Goal: Transaction & Acquisition: Purchase product/service

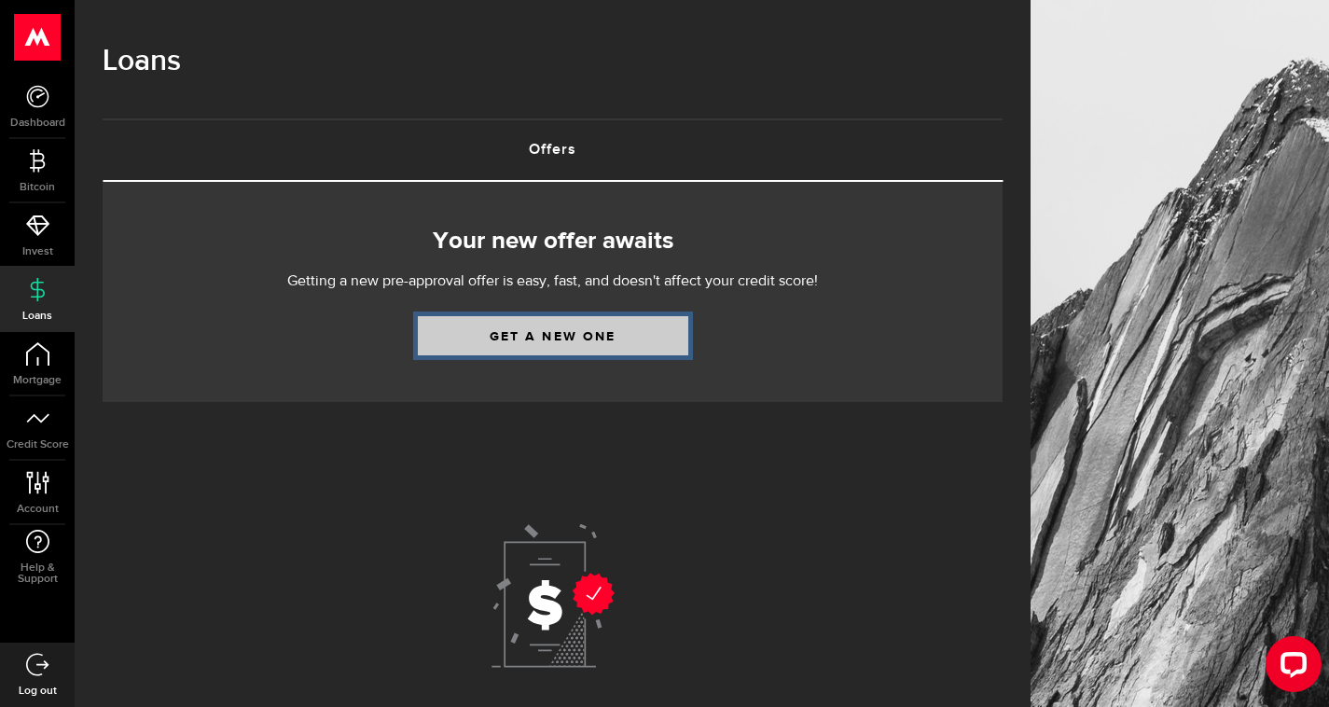
click at [578, 335] on link "Get a new one" at bounding box center [553, 335] width 271 height 39
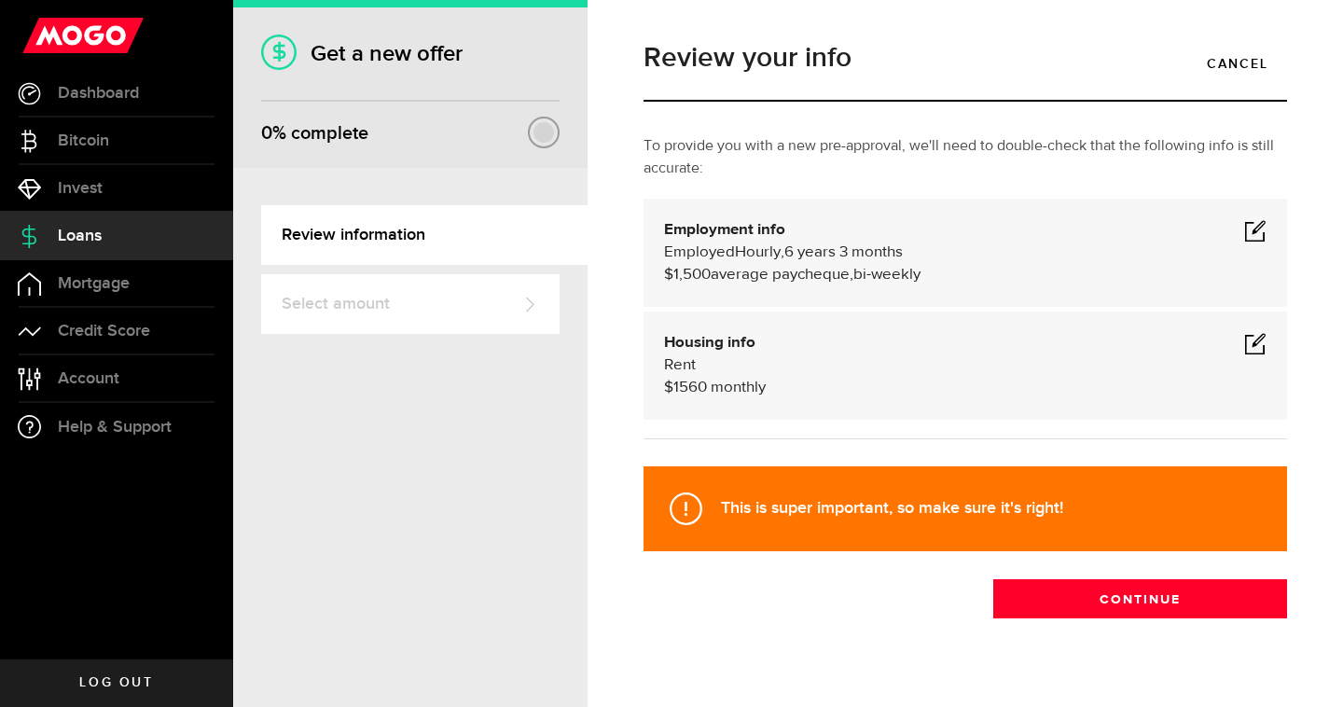
click at [1244, 237] on span at bounding box center [1255, 230] width 22 height 22
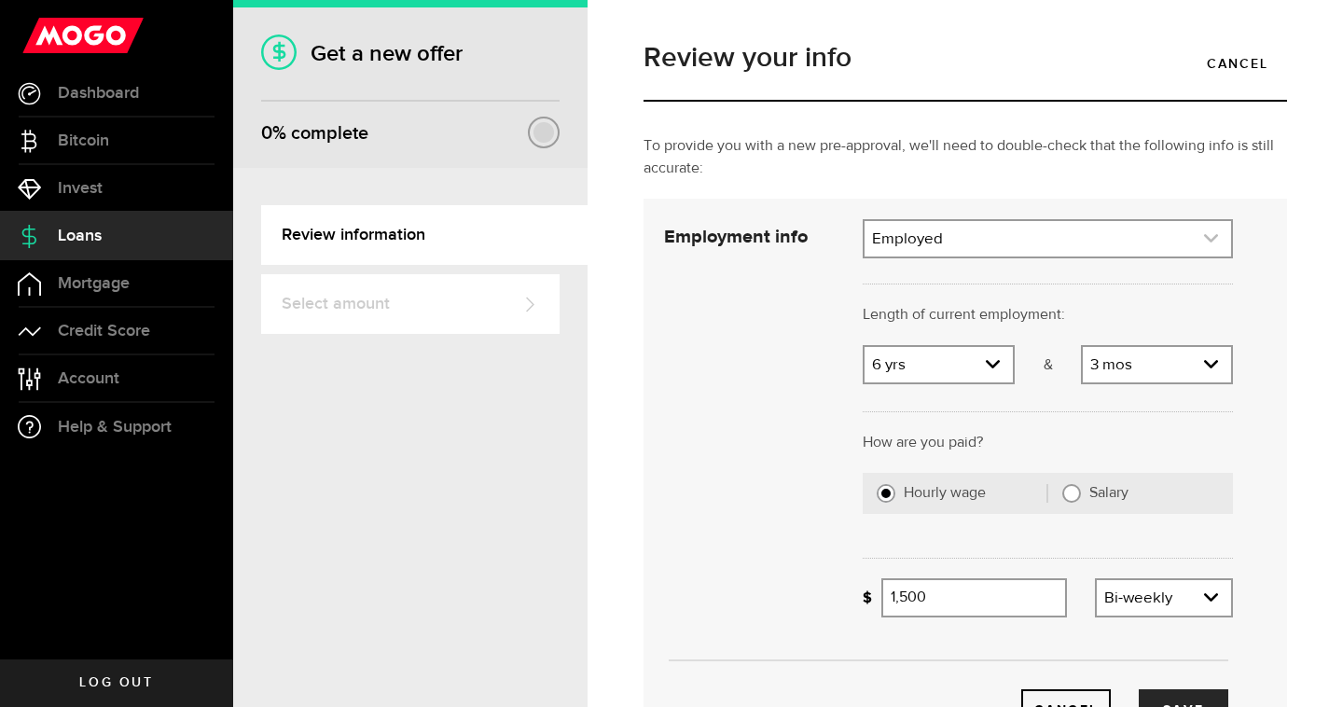
click at [1064, 249] on link "expand select" at bounding box center [1048, 238] width 367 height 35
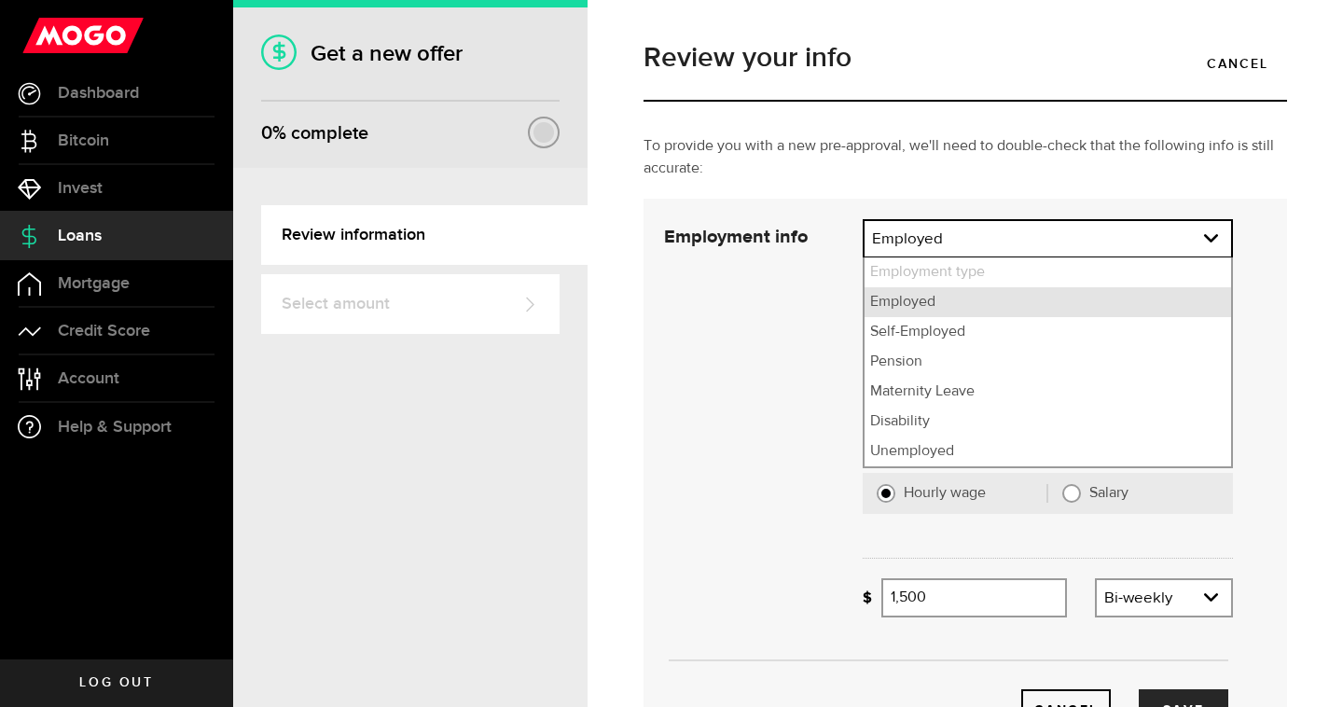
click at [1043, 306] on li "Employed" at bounding box center [1048, 302] width 367 height 30
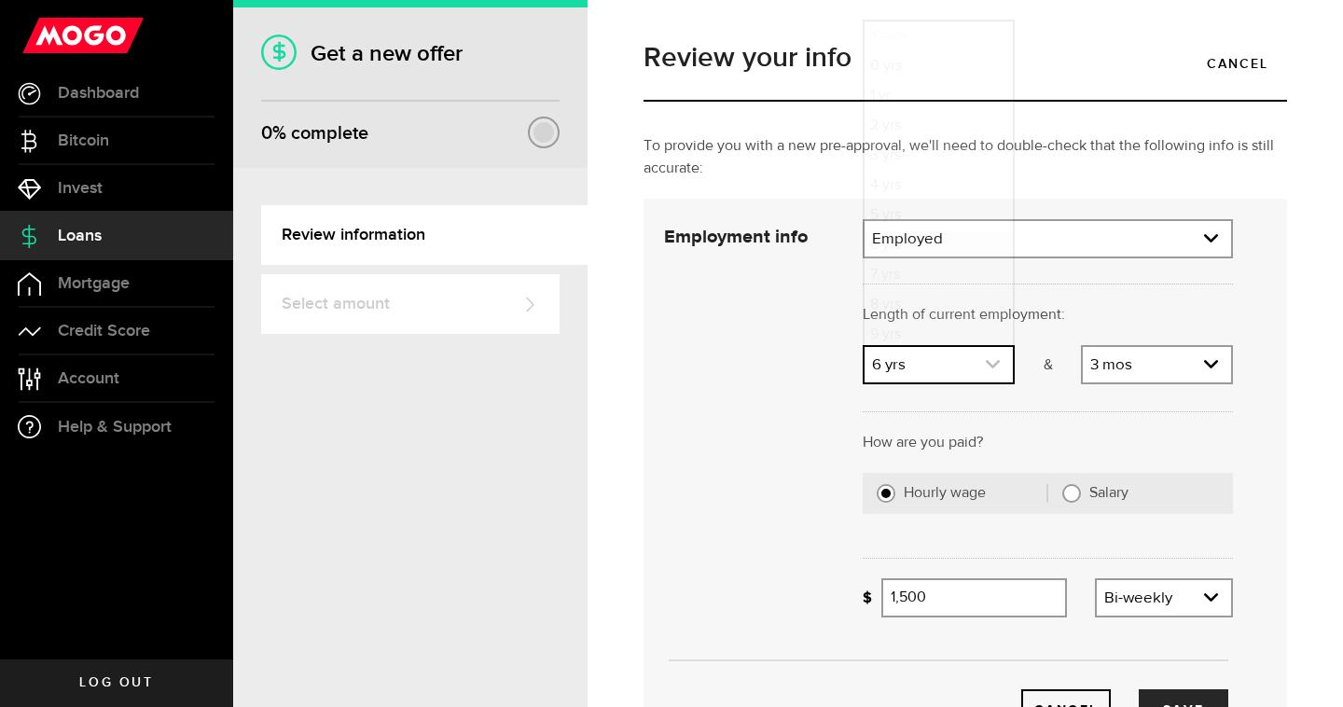
click at [965, 368] on link "expand select" at bounding box center [939, 364] width 148 height 35
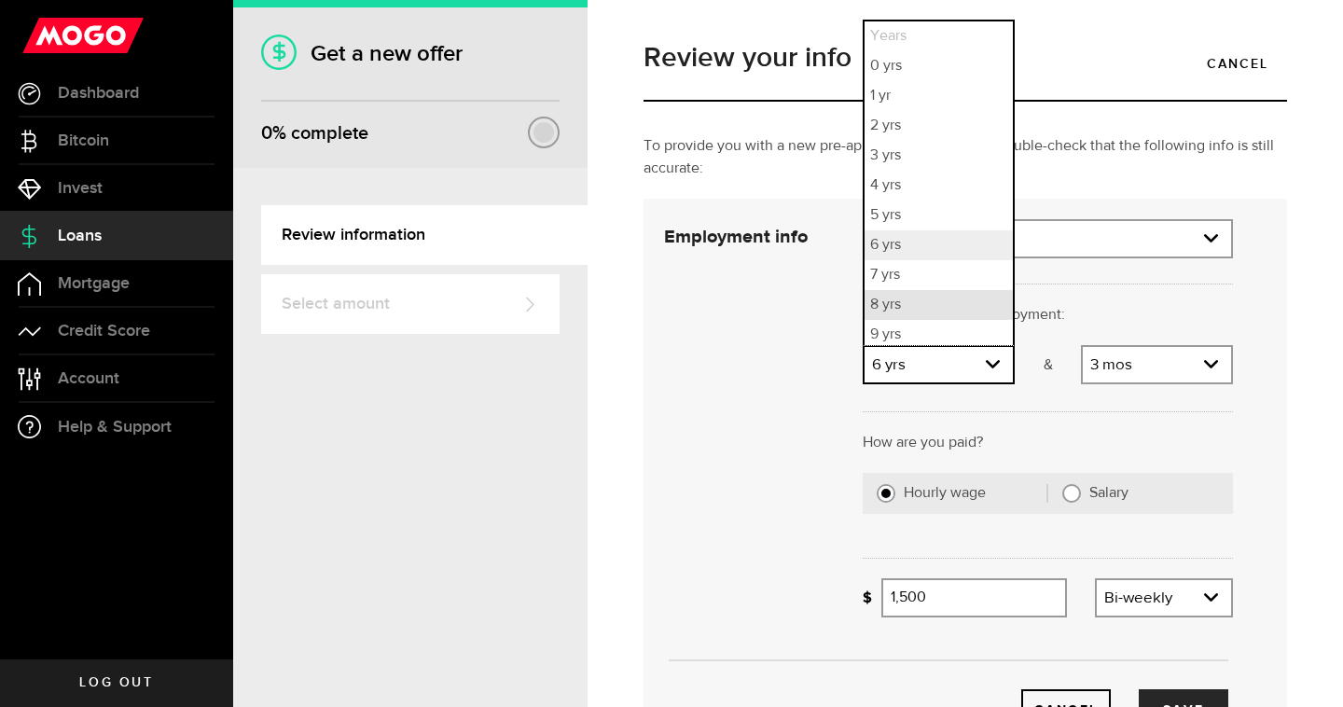
scroll to position [5, 0]
click at [945, 122] on li "2 yrs" at bounding box center [939, 121] width 148 height 30
select select "2"
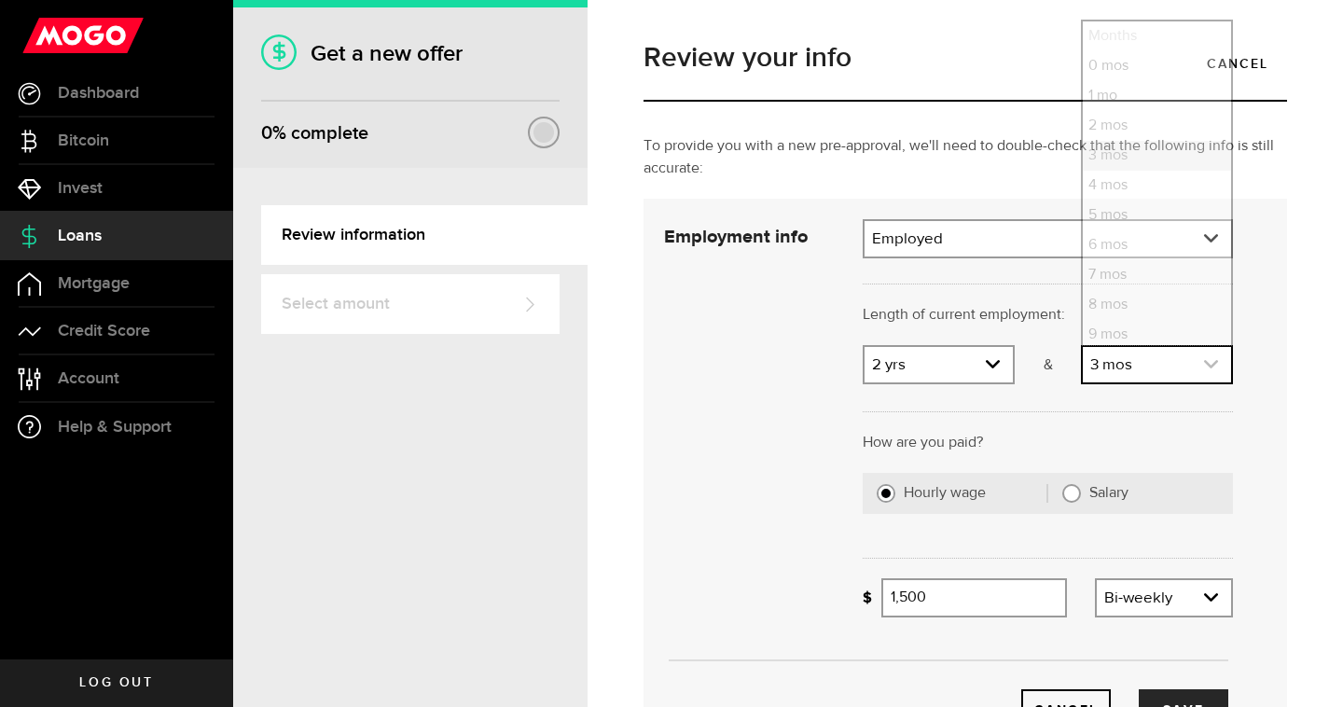
click at [1133, 378] on link "expand select" at bounding box center [1157, 364] width 148 height 35
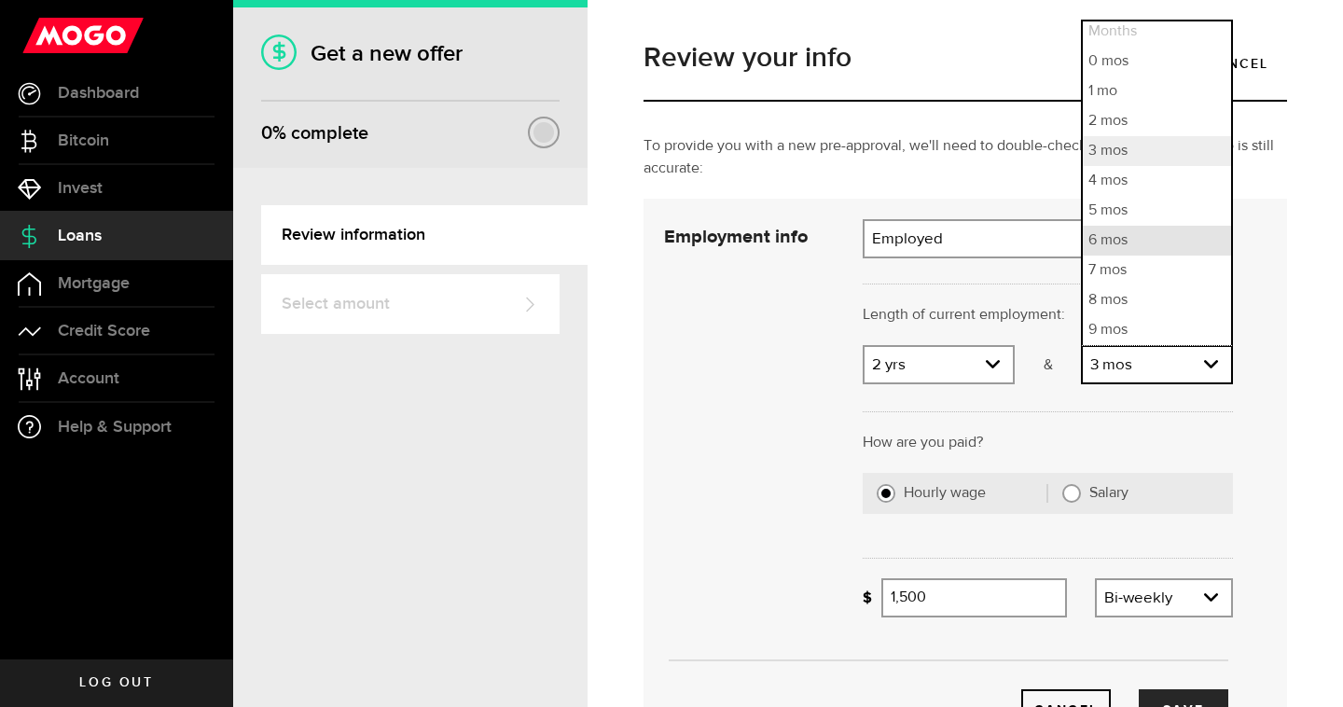
click at [1130, 243] on li "6 mos" at bounding box center [1157, 241] width 148 height 30
select select "6"
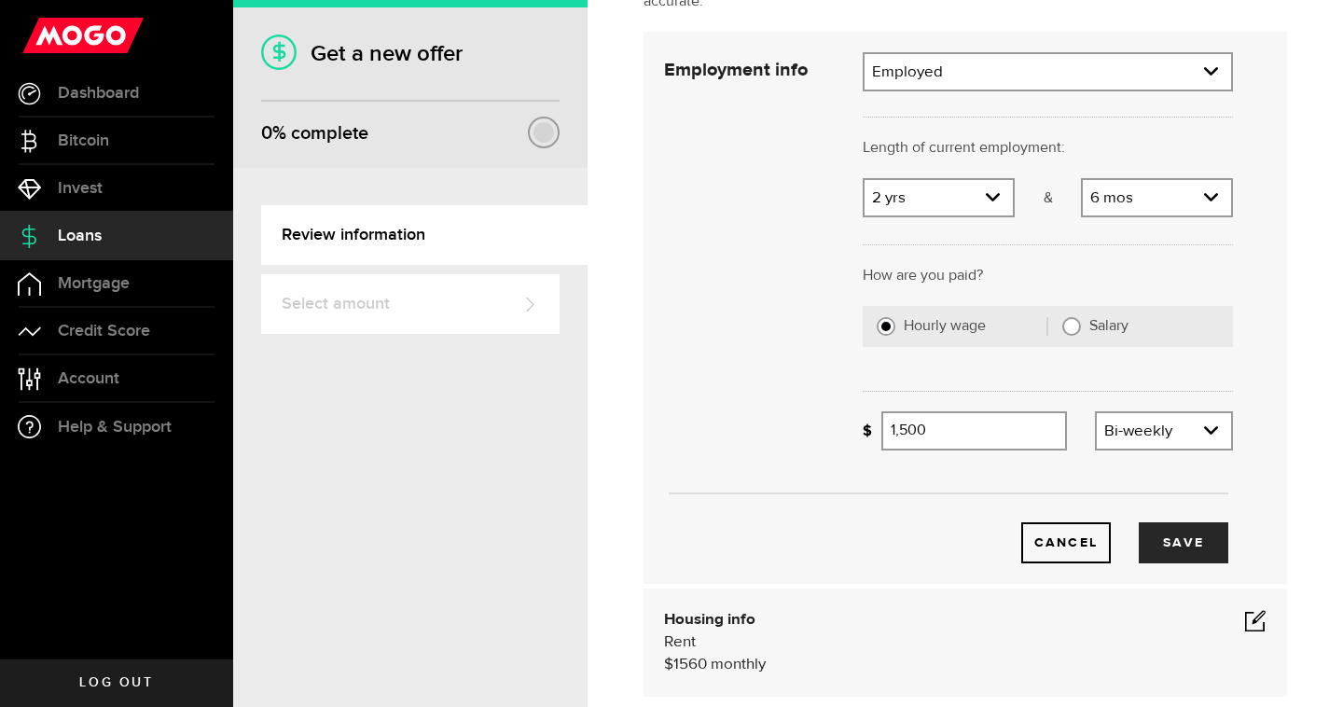
click at [1223, 465] on div "Employment type What's your employment situation like? Employed Employment type…" at bounding box center [1048, 258] width 398 height 412
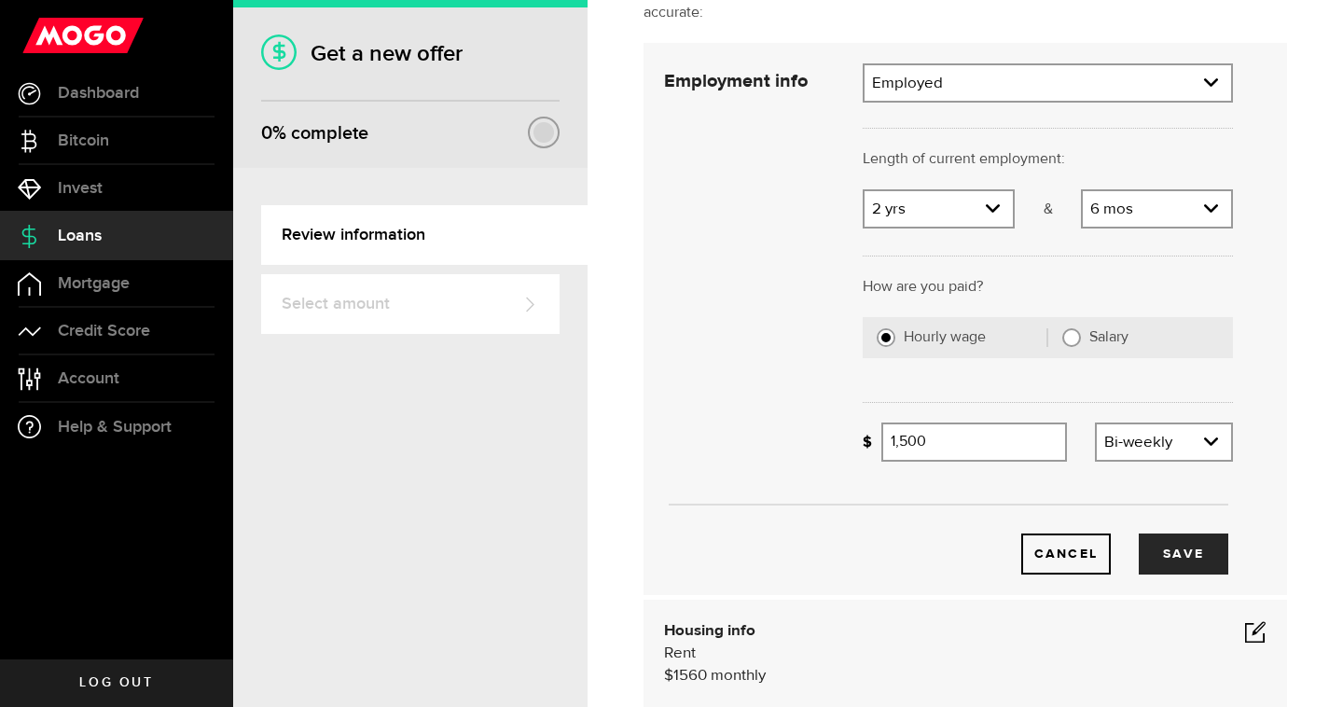
click at [1023, 462] on div "Missing your paycheque info! 1,500 Average paycheque" at bounding box center [965, 449] width 232 height 53
click at [907, 440] on input "1500" at bounding box center [975, 442] width 186 height 39
click at [901, 440] on input "1500" at bounding box center [975, 442] width 186 height 39
click at [1163, 547] on button "Save" at bounding box center [1184, 554] width 90 height 41
type input "1,700"
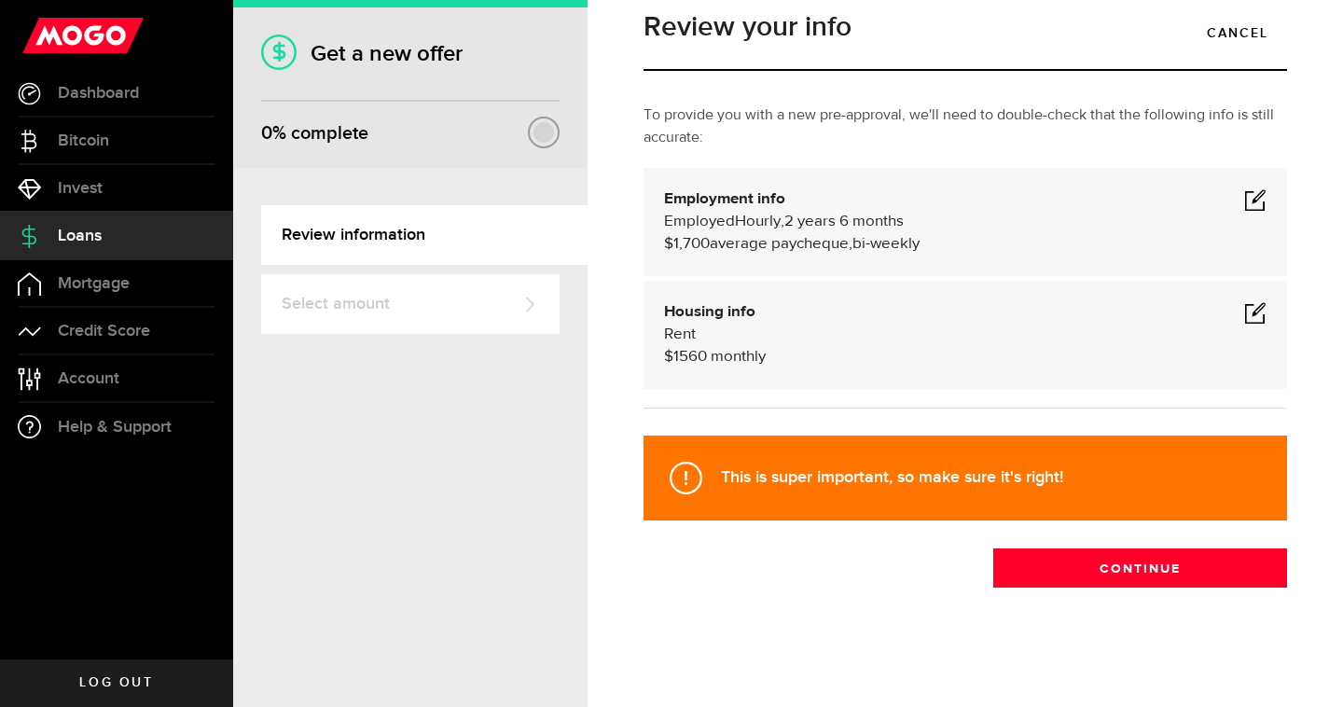
scroll to position [31, 0]
click at [1244, 314] on span at bounding box center [1255, 312] width 22 height 22
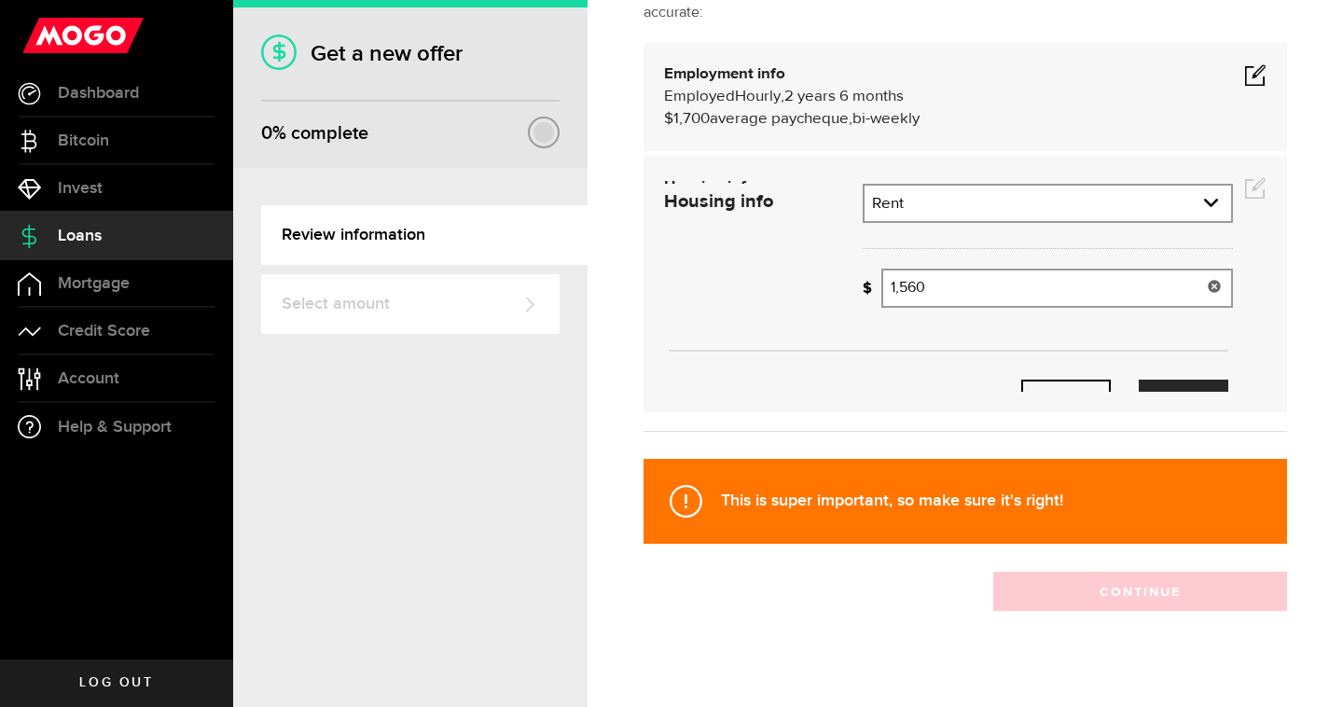
scroll to position [156, 0]
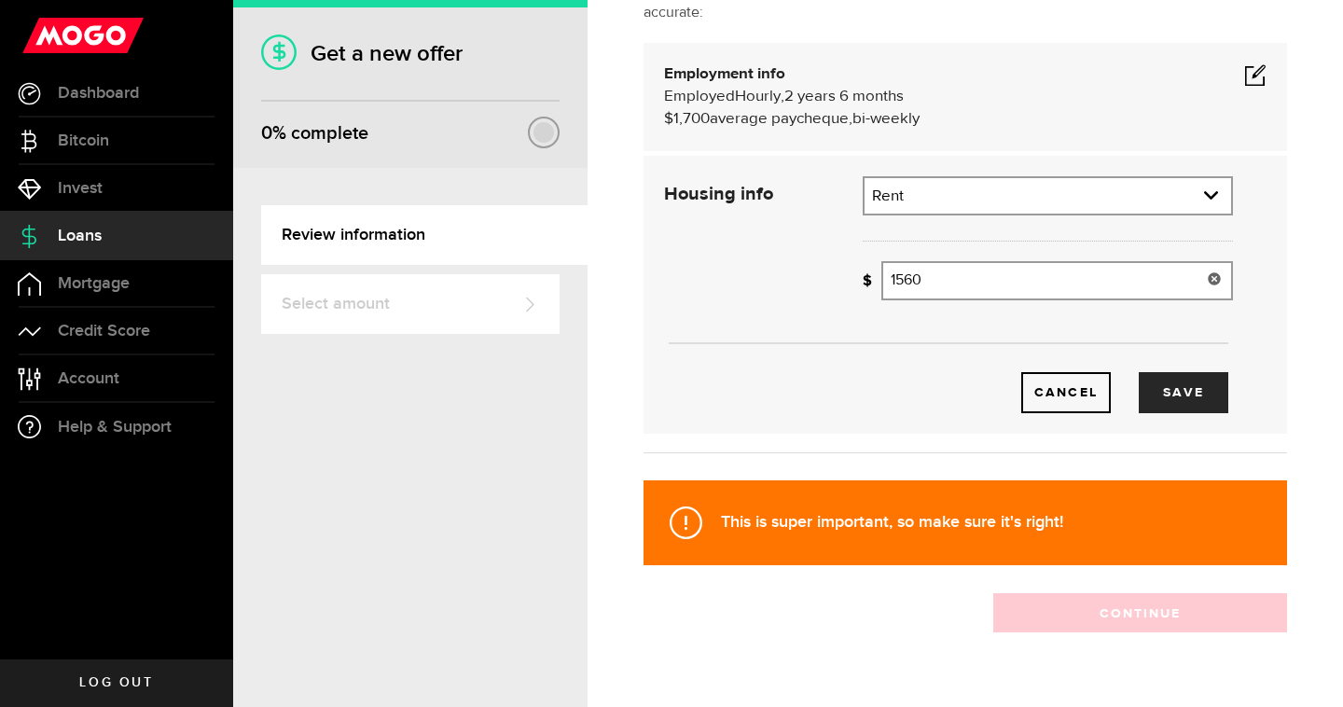
click at [940, 278] on input "1560" at bounding box center [1058, 280] width 352 height 39
click at [939, 279] on input "1560" at bounding box center [1058, 280] width 352 height 39
click at [1166, 396] on button "Save" at bounding box center [1184, 392] width 90 height 41
type input "1,290"
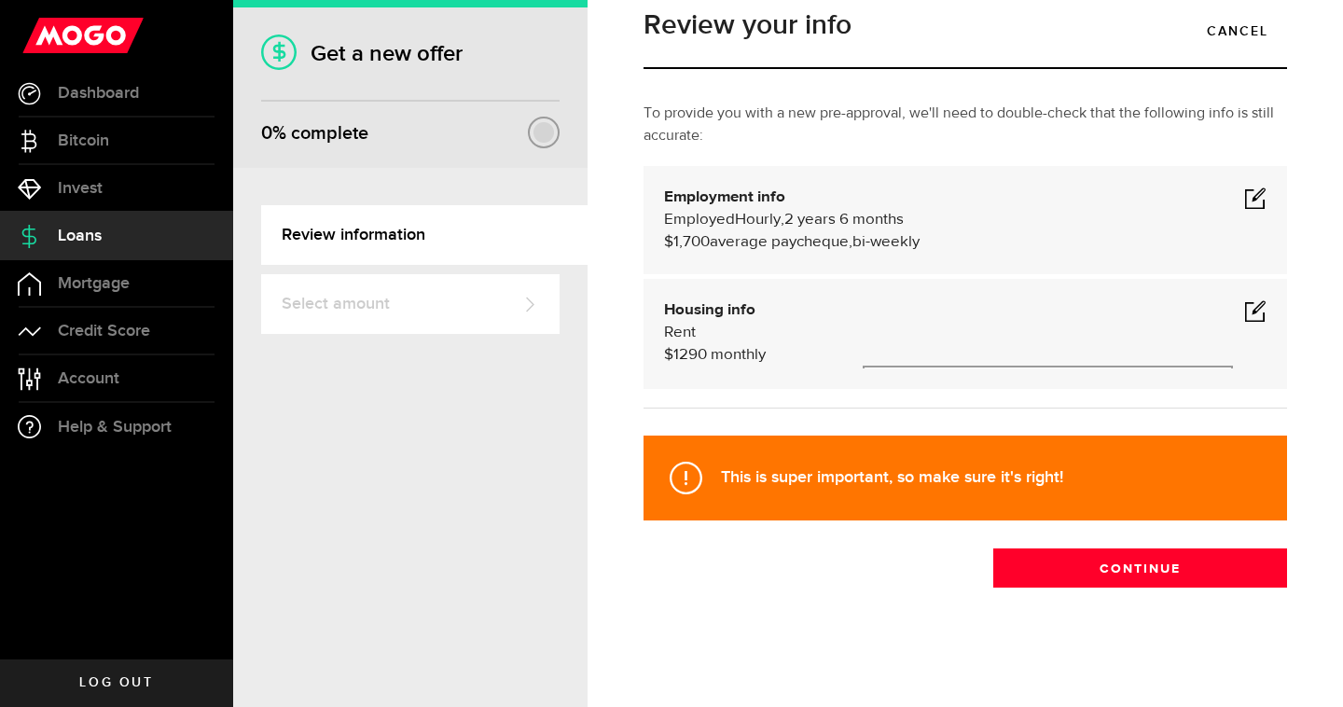
scroll to position [31, 0]
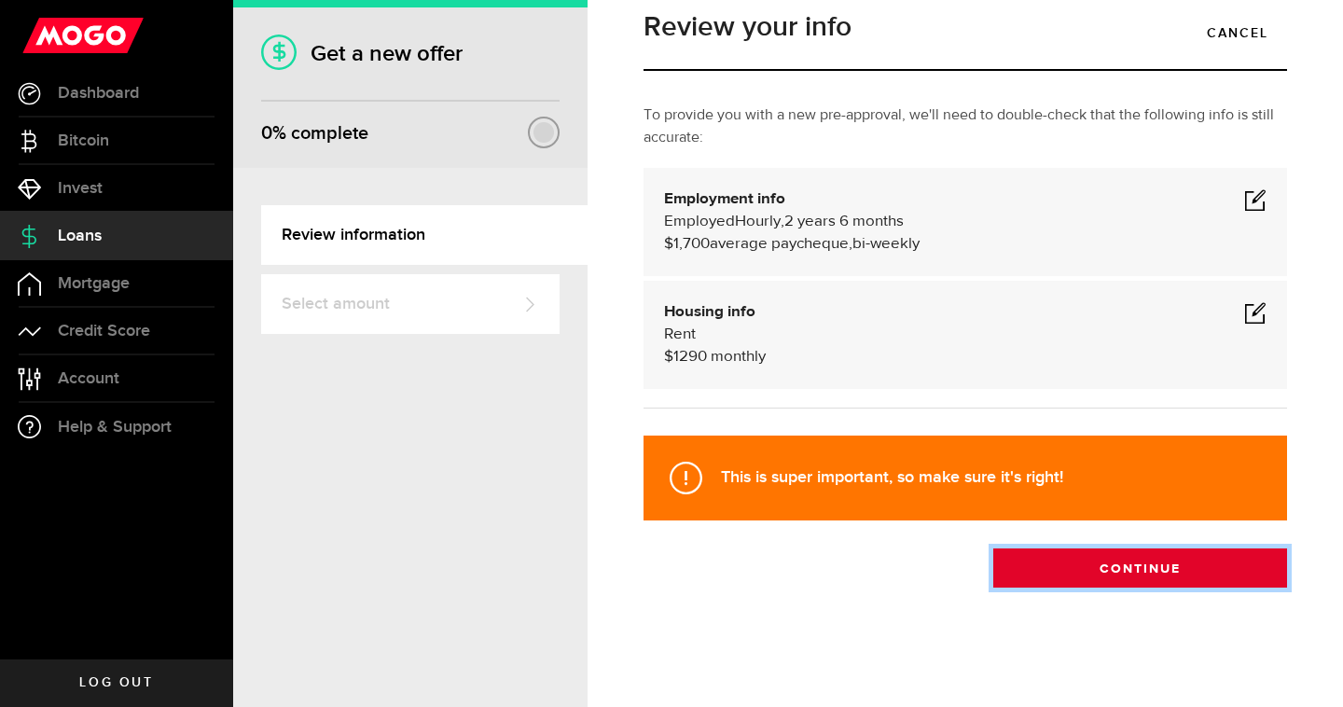
click at [1116, 559] on button "Continue" at bounding box center [1141, 568] width 294 height 39
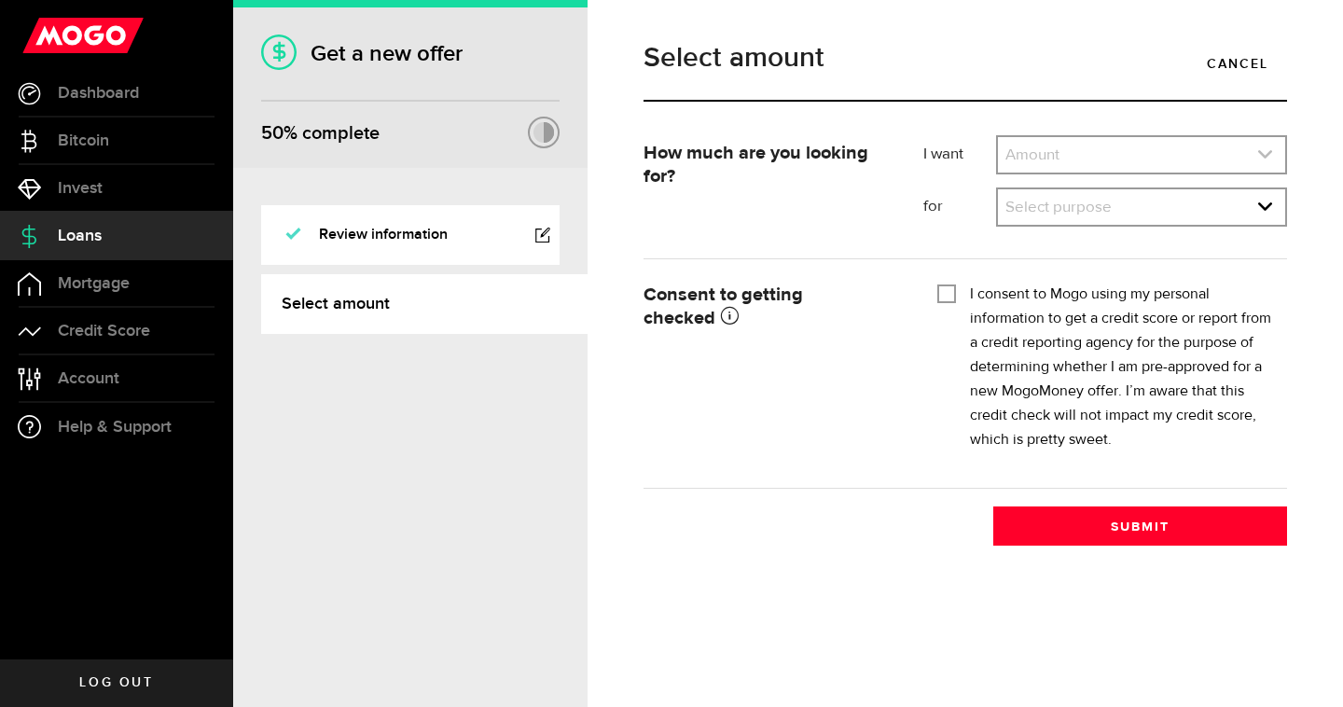
click at [1099, 152] on link "expand select" at bounding box center [1141, 154] width 287 height 35
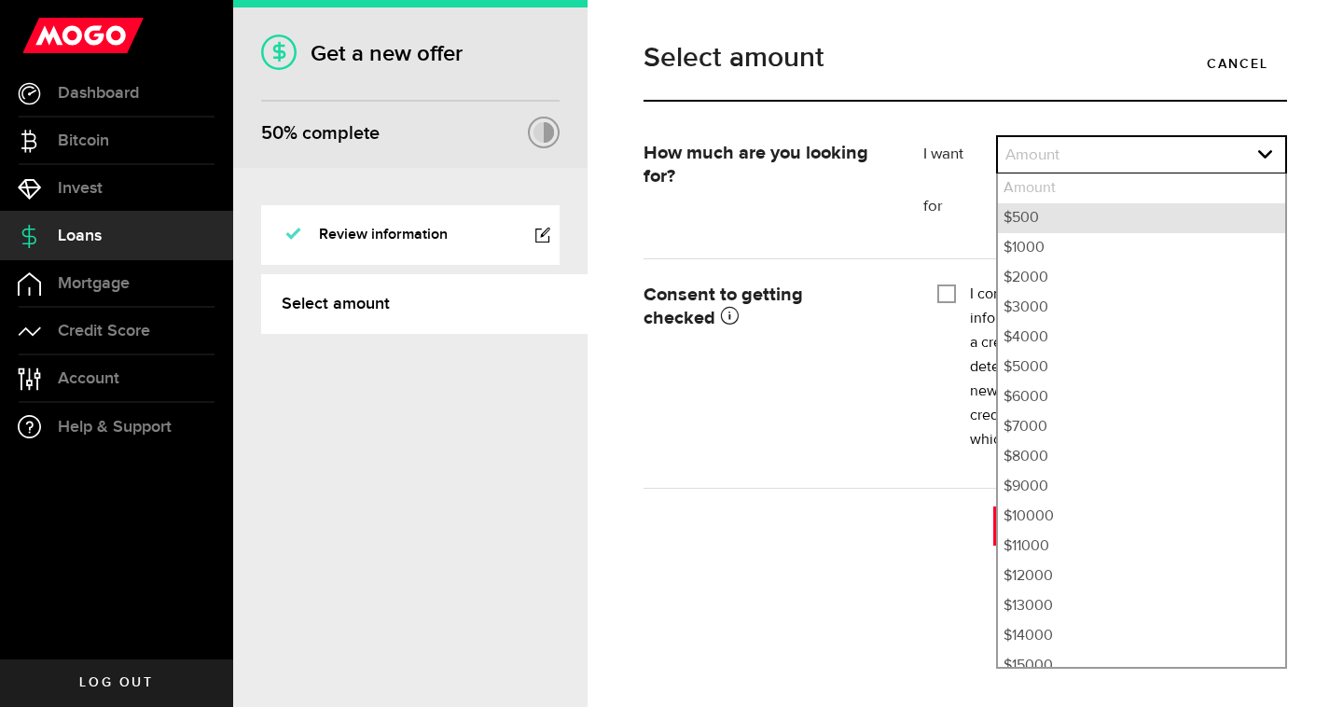
click at [1049, 225] on li "$500" at bounding box center [1141, 218] width 287 height 30
select select "500"
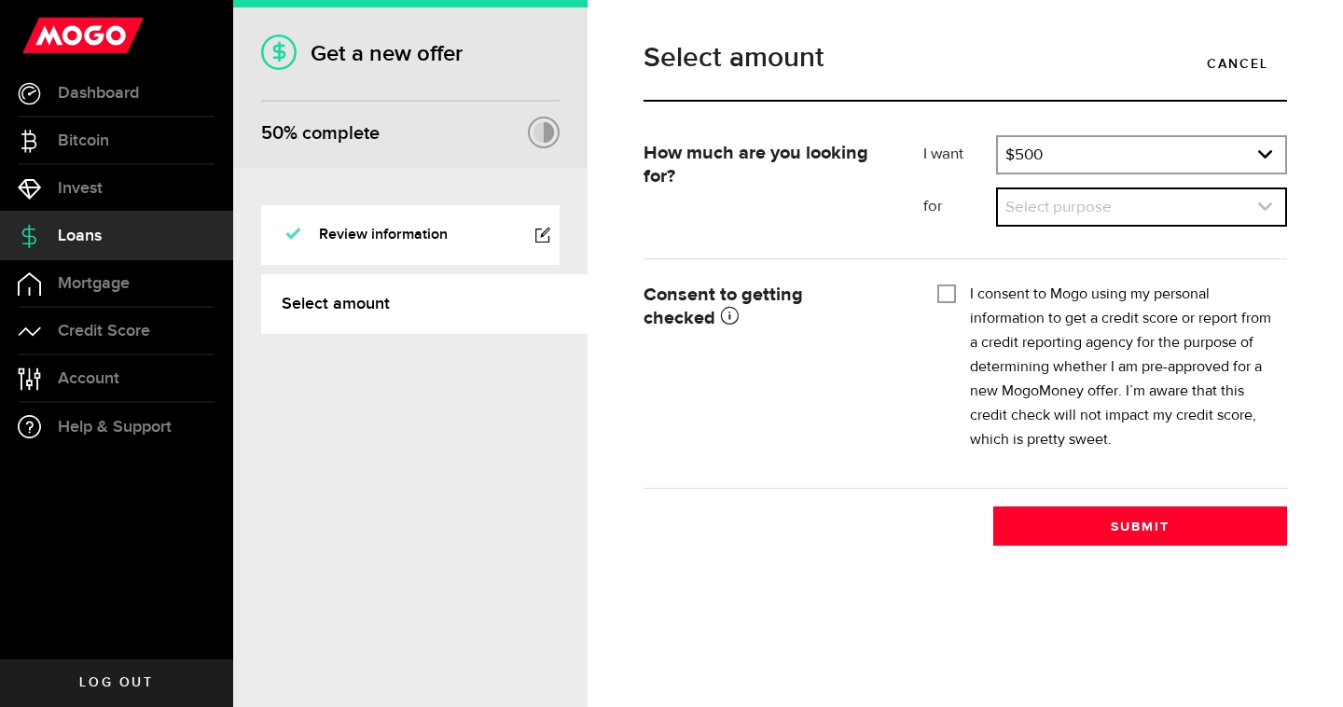
click at [1055, 206] on link "expand select" at bounding box center [1141, 206] width 287 height 35
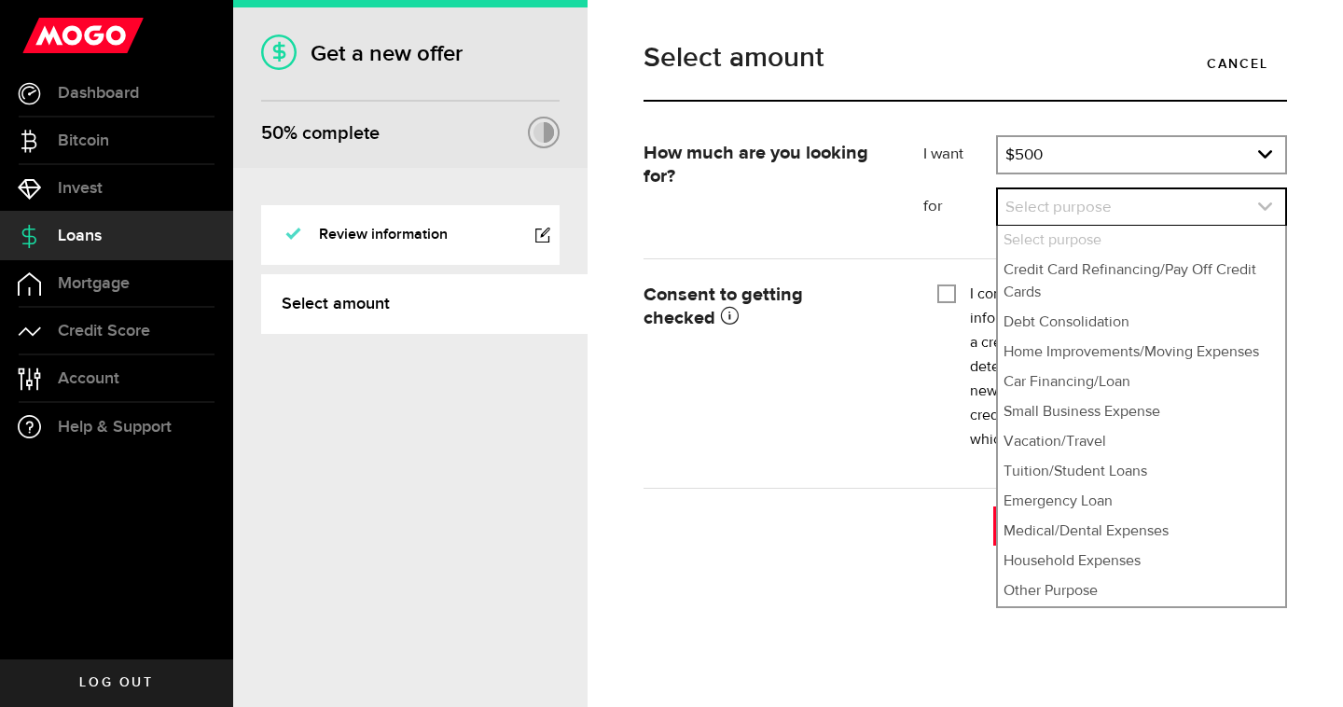
click at [1055, 206] on link "expand select" at bounding box center [1141, 206] width 287 height 35
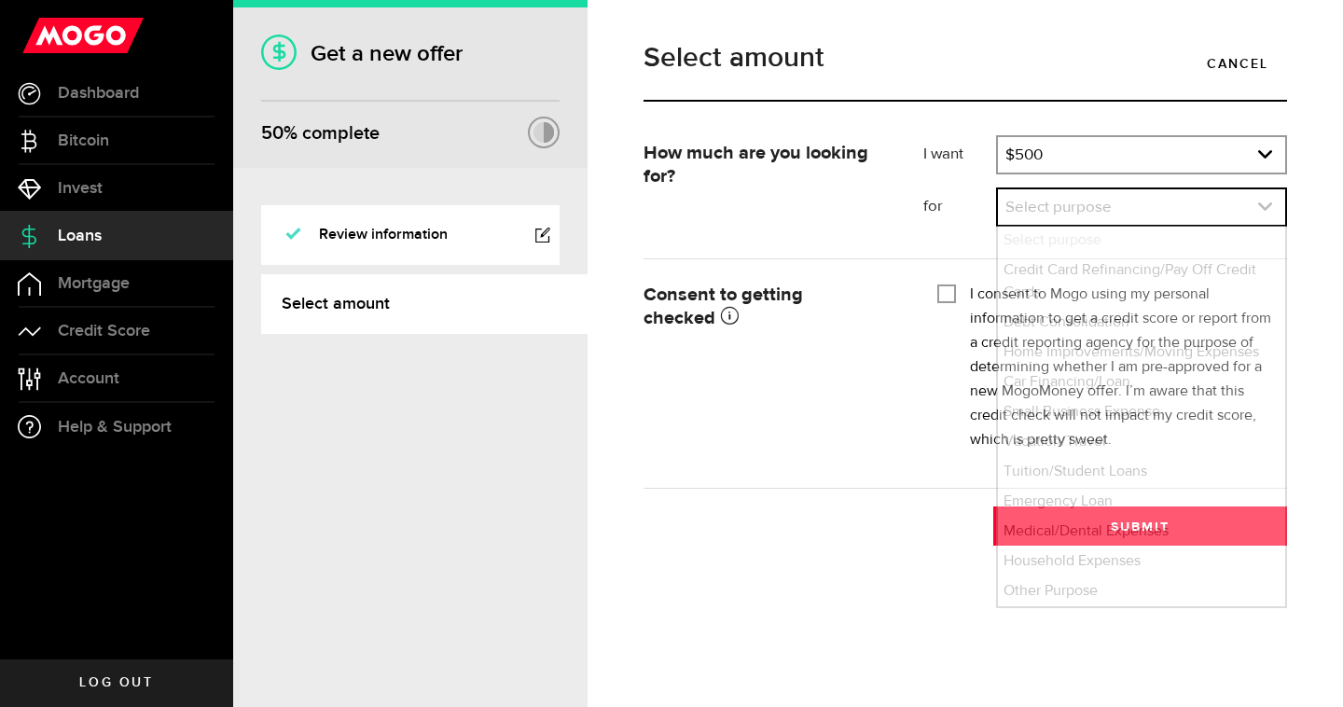
click at [1066, 202] on link "expand select" at bounding box center [1141, 206] width 287 height 35
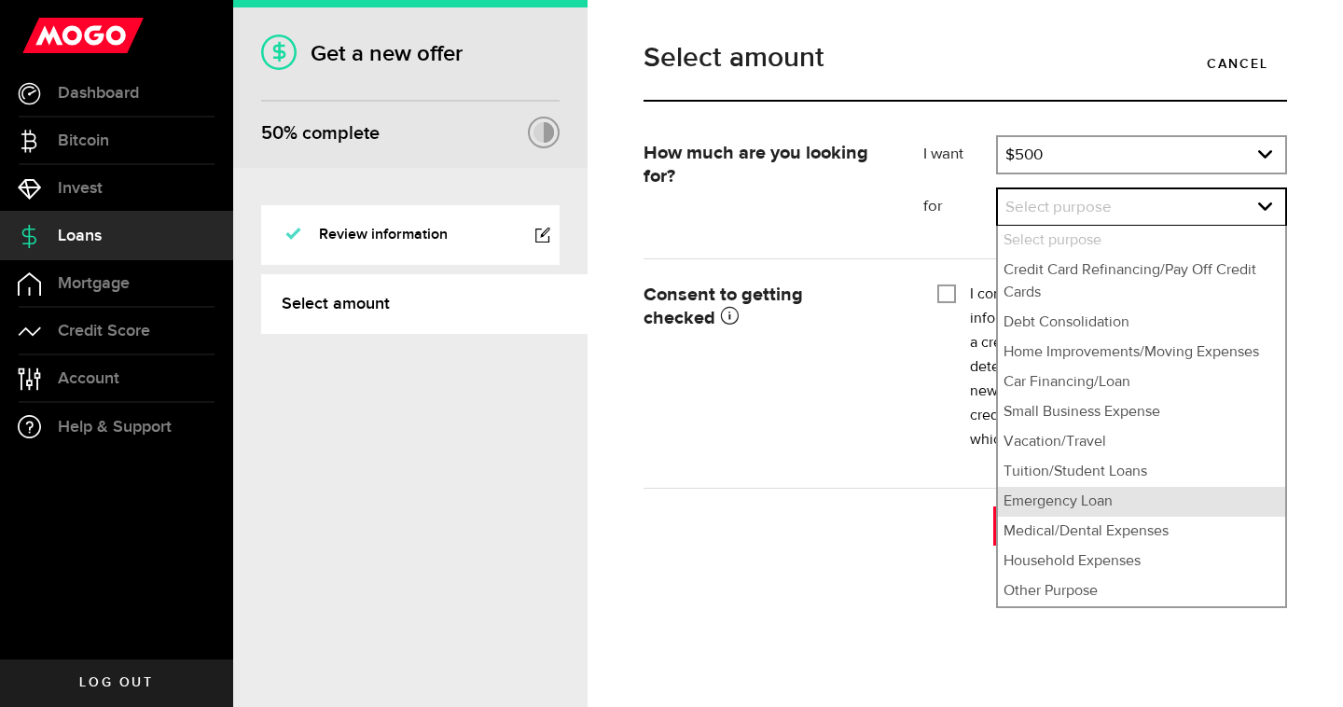
click at [1053, 500] on li "Emergency Loan" at bounding box center [1141, 502] width 287 height 30
select select "Emergency Loan"
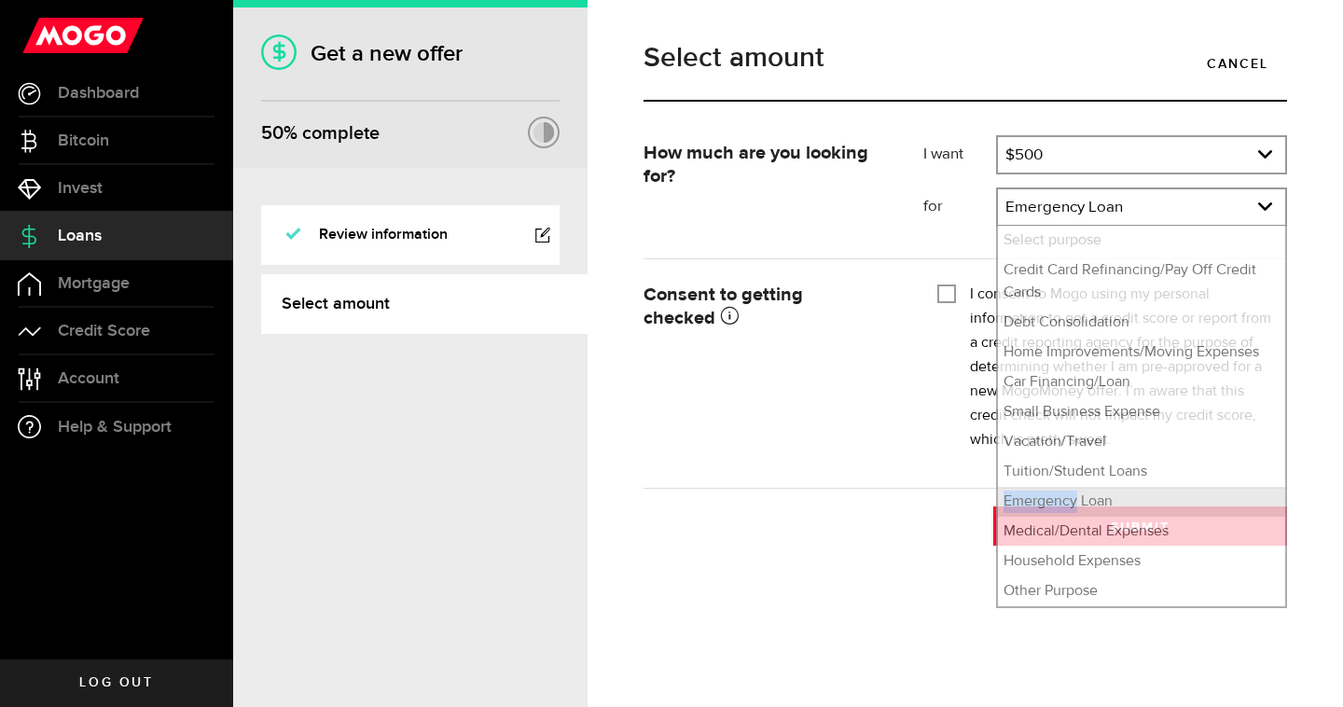
click at [1053, 500] on div "How much are you looking for? I want Amount How much credit would you like? $50…" at bounding box center [966, 340] width 672 height 410
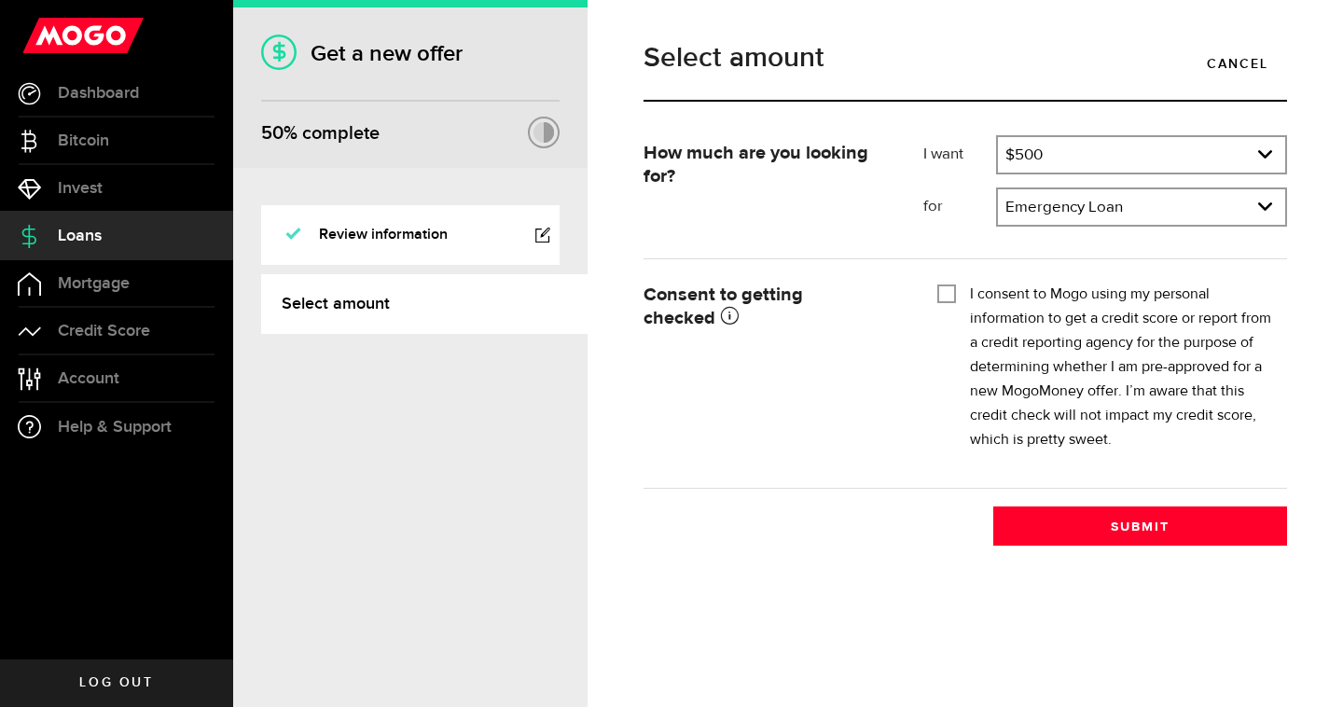
click at [946, 292] on input "I consent to Mogo using my personal information to get a credit score or report…" at bounding box center [947, 292] width 19 height 19
checkbox input "true"
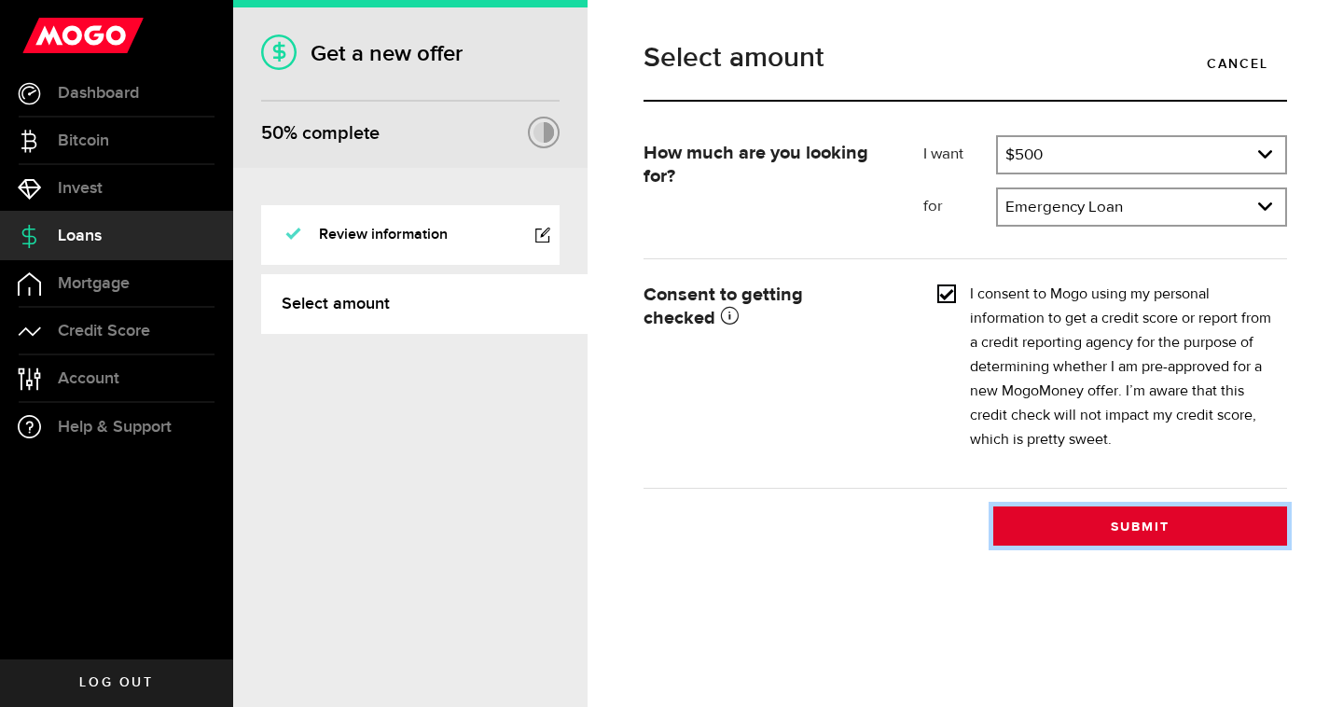
click at [1072, 509] on button "Submit" at bounding box center [1141, 526] width 294 height 39
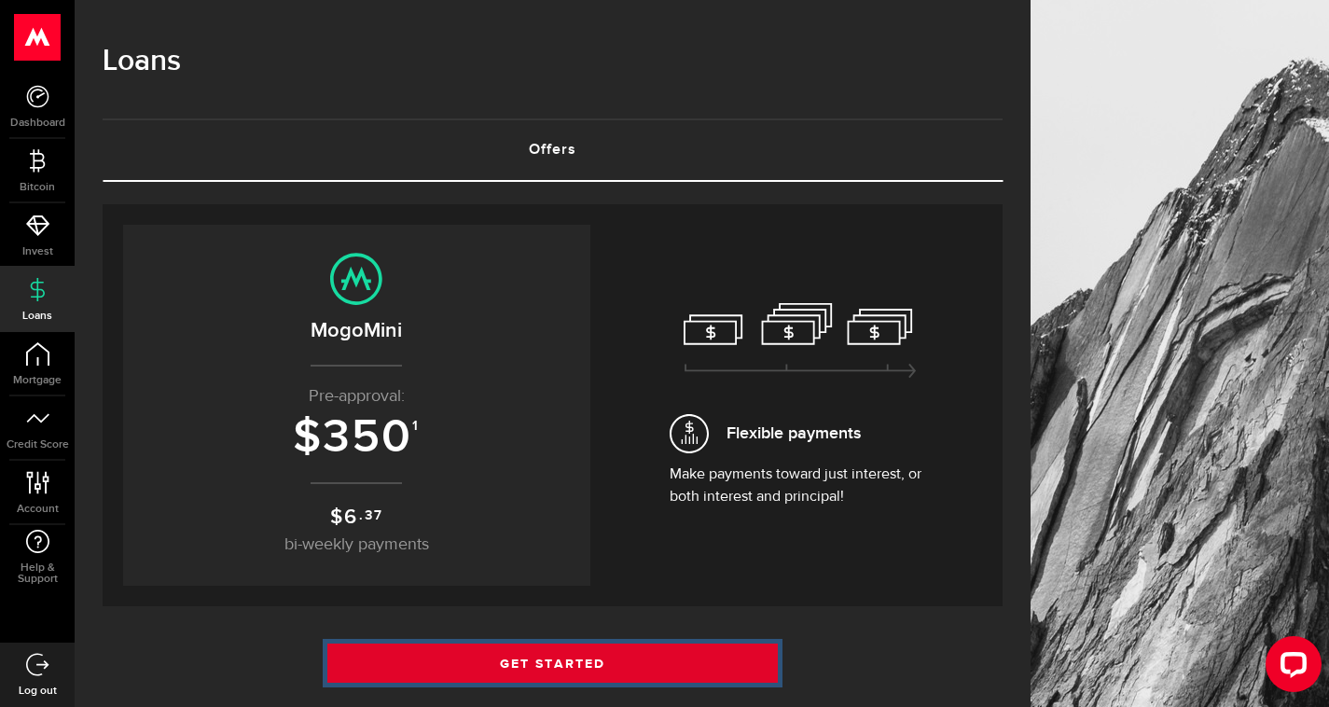
click at [659, 661] on link "Get Started" at bounding box center [552, 663] width 451 height 39
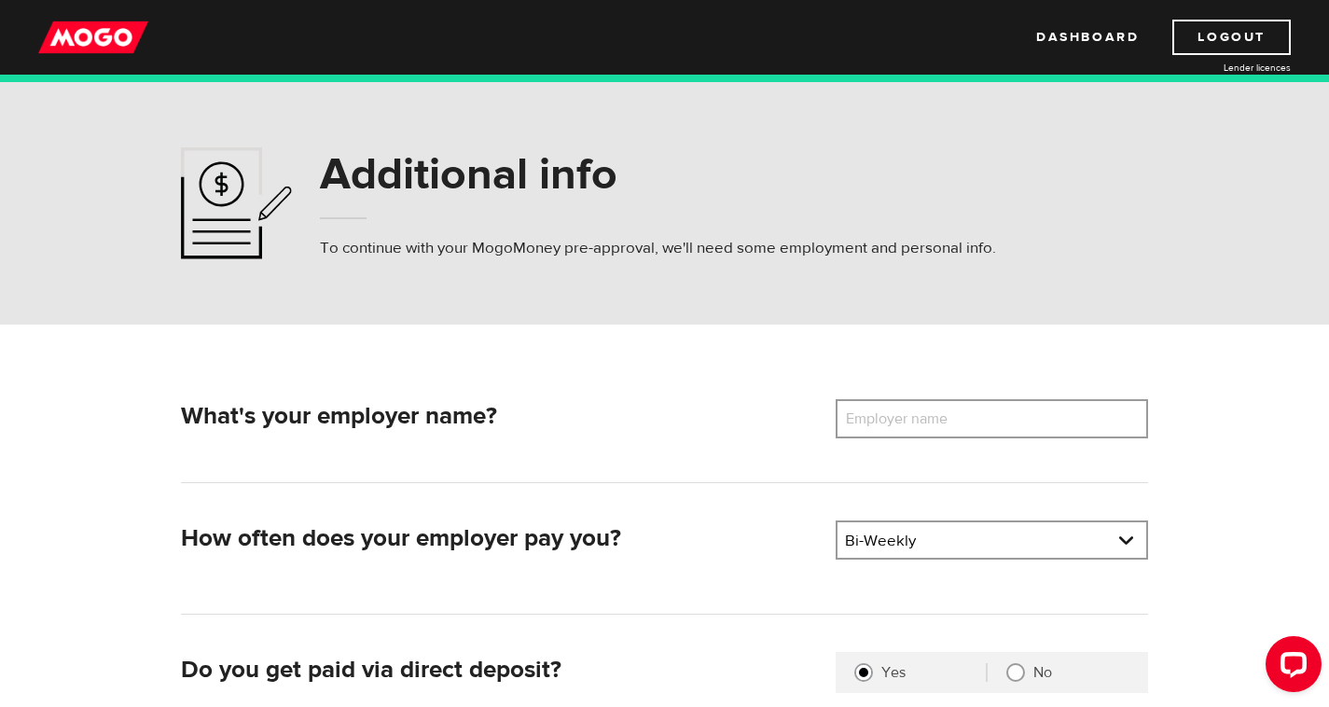
click at [946, 412] on label "Employer name" at bounding box center [911, 418] width 150 height 39
click at [946, 412] on input "Employer name" at bounding box center [992, 418] width 313 height 39
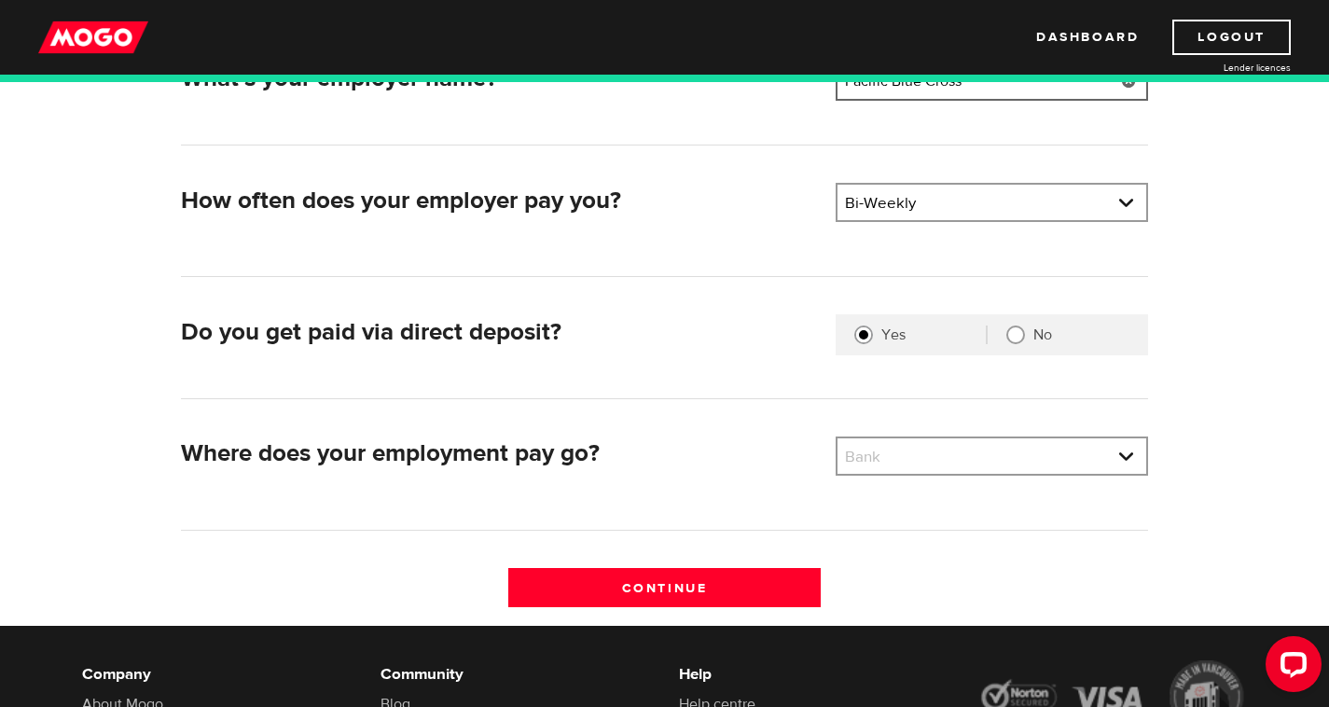
scroll to position [339, 0]
type input "Pacific Blue Cross"
click at [937, 448] on link at bounding box center [992, 455] width 309 height 35
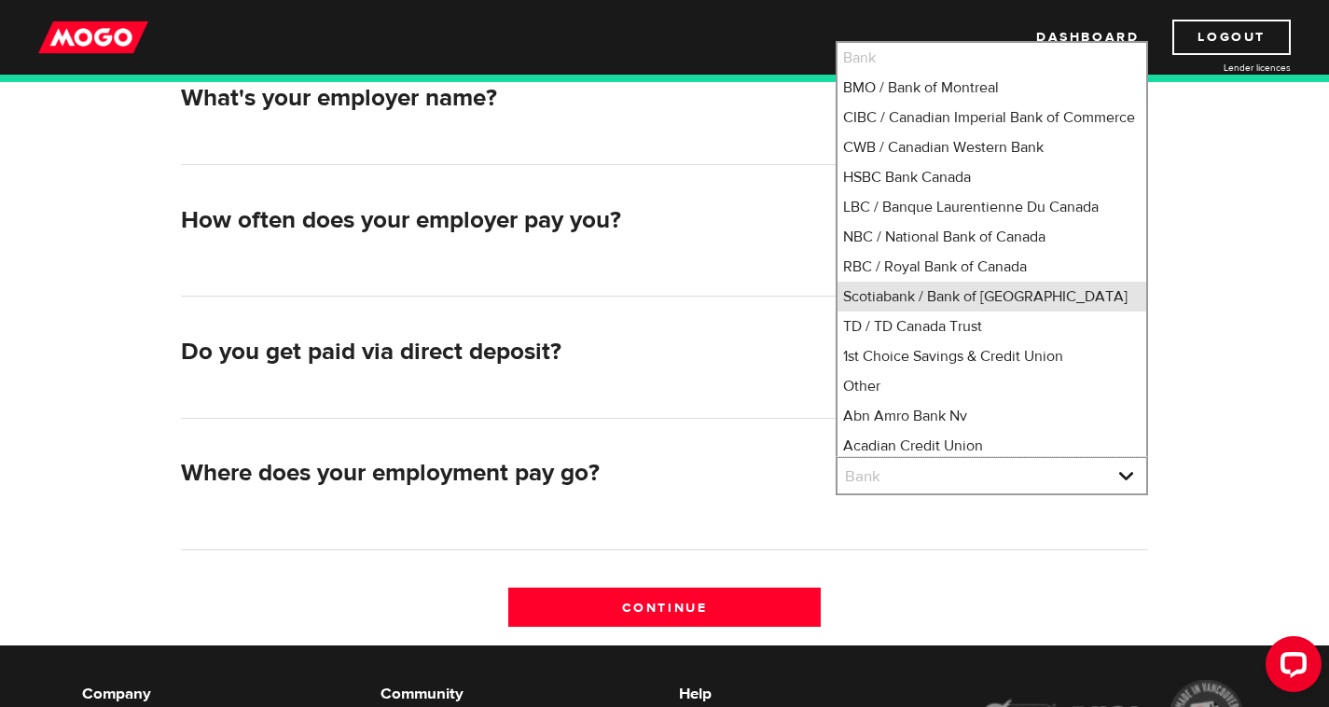
scroll to position [317, 0]
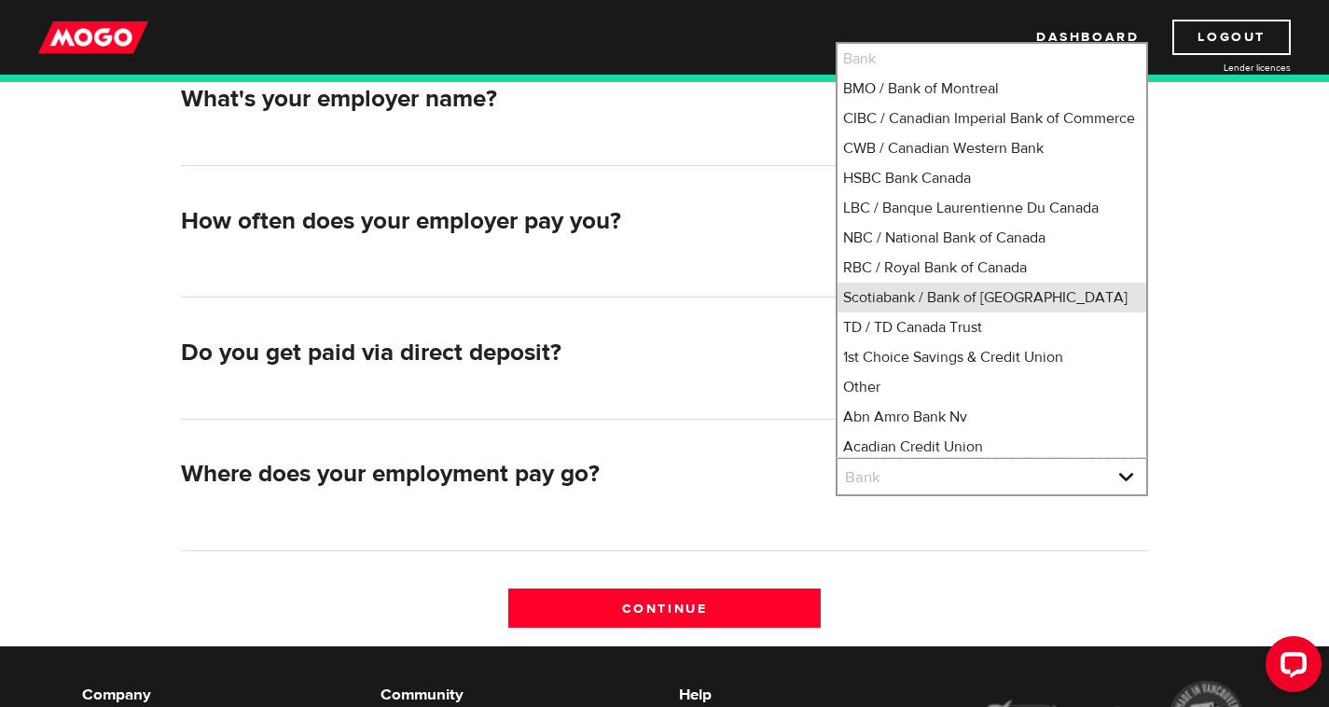
click at [992, 313] on li "Scotiabank / Bank of Nova Scotia" at bounding box center [992, 298] width 309 height 30
select select "2"
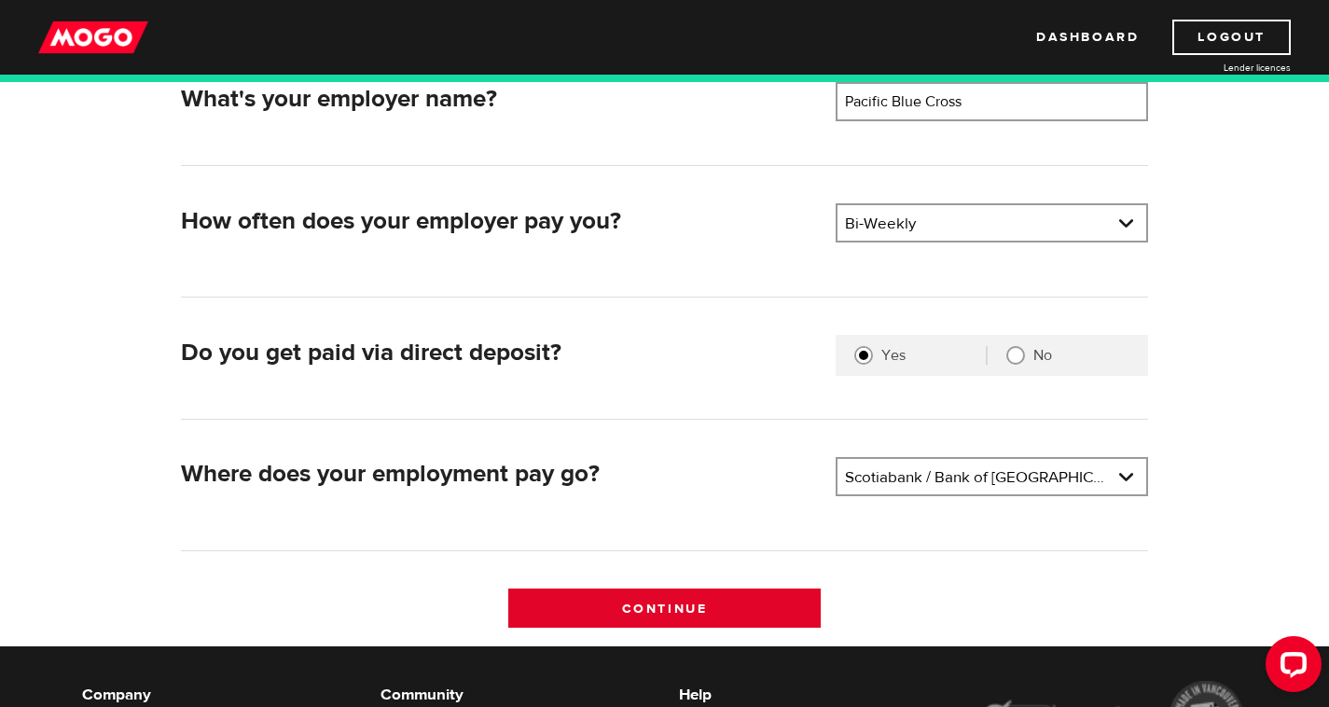
click at [796, 612] on input "Continue" at bounding box center [664, 608] width 313 height 39
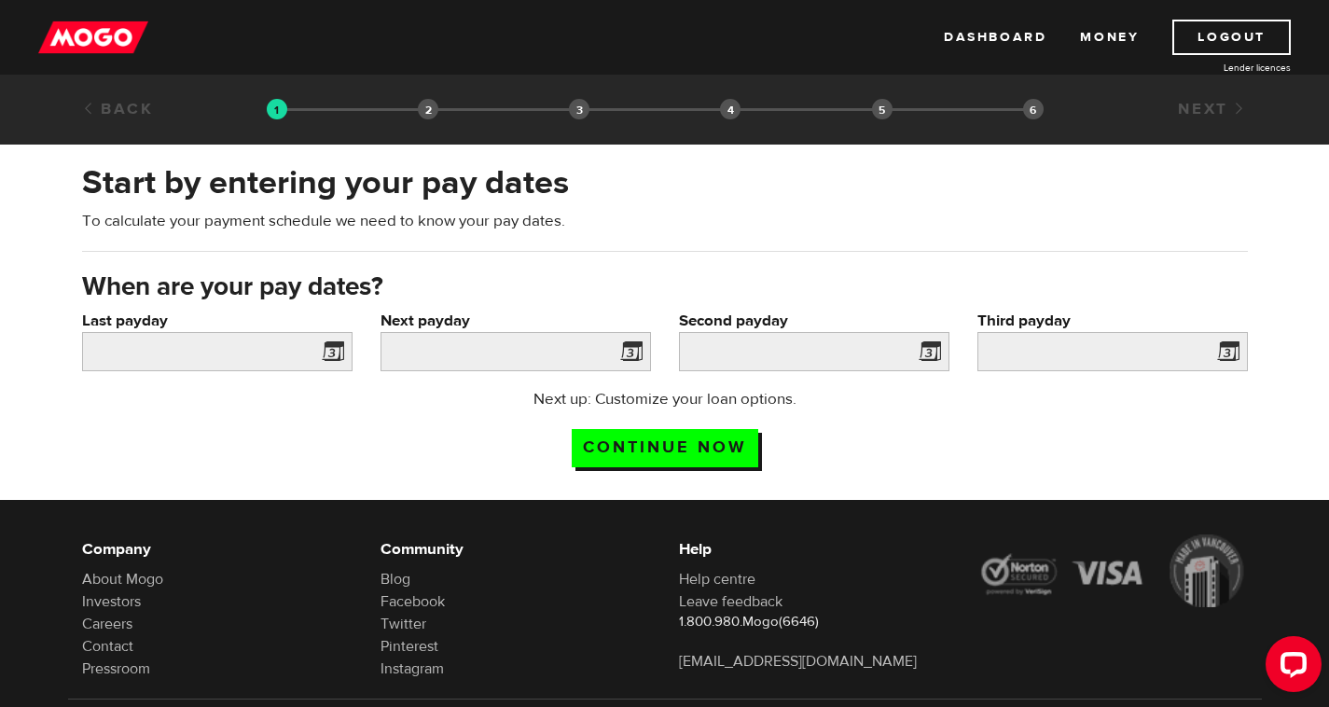
click at [334, 358] on span at bounding box center [329, 355] width 28 height 30
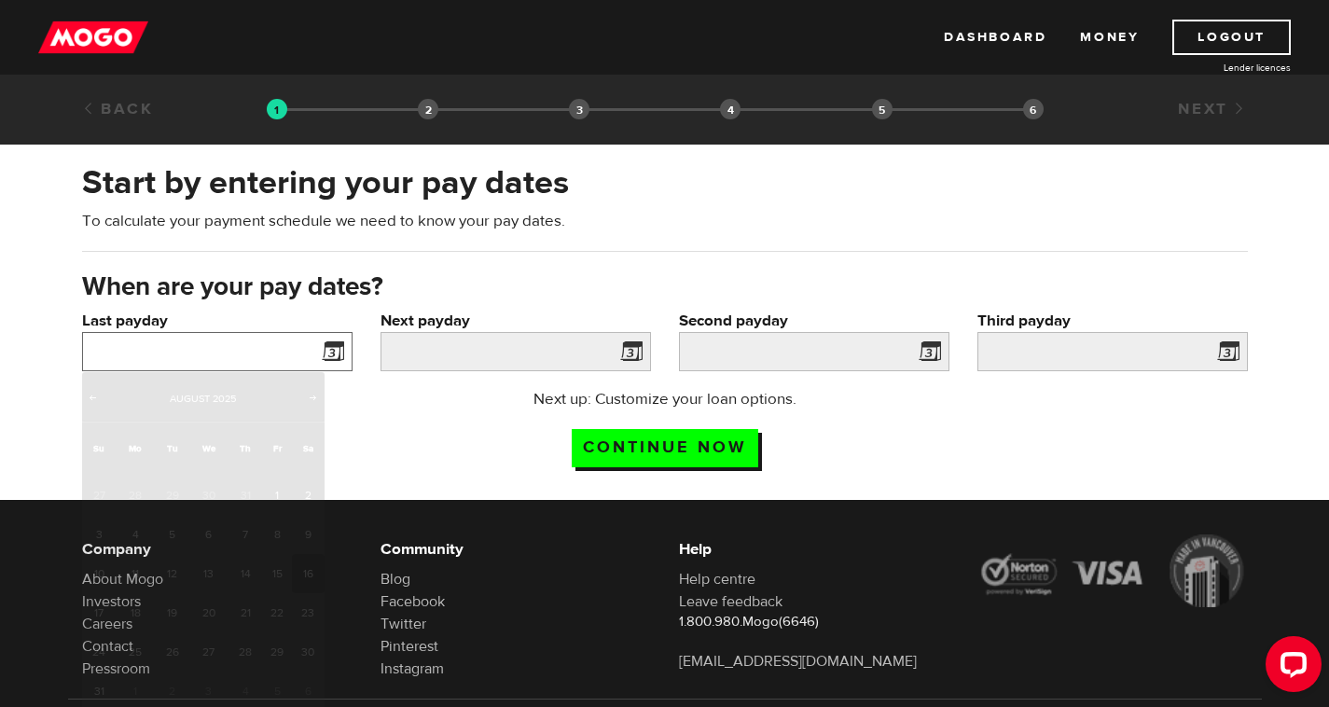
click at [292, 355] on input "Last payday" at bounding box center [217, 351] width 271 height 39
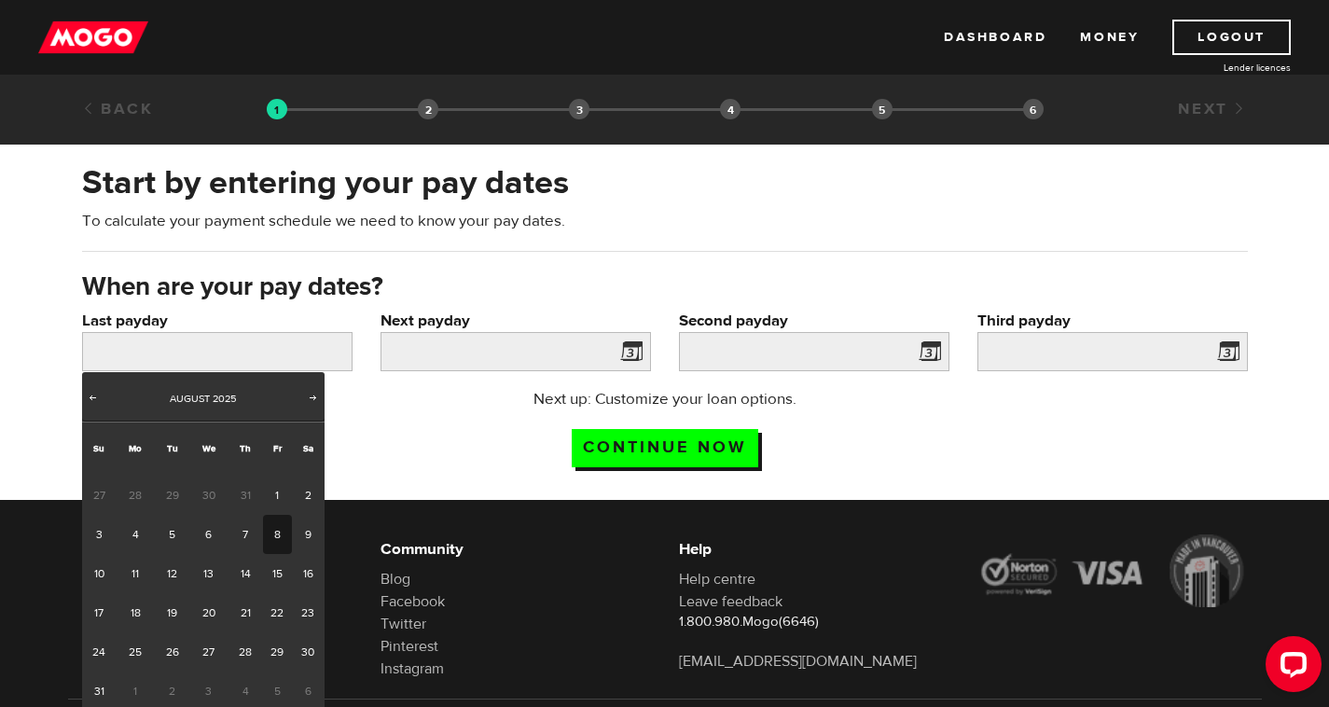
click at [277, 536] on link "8" at bounding box center [277, 534] width 29 height 39
type input "2025/08/08"
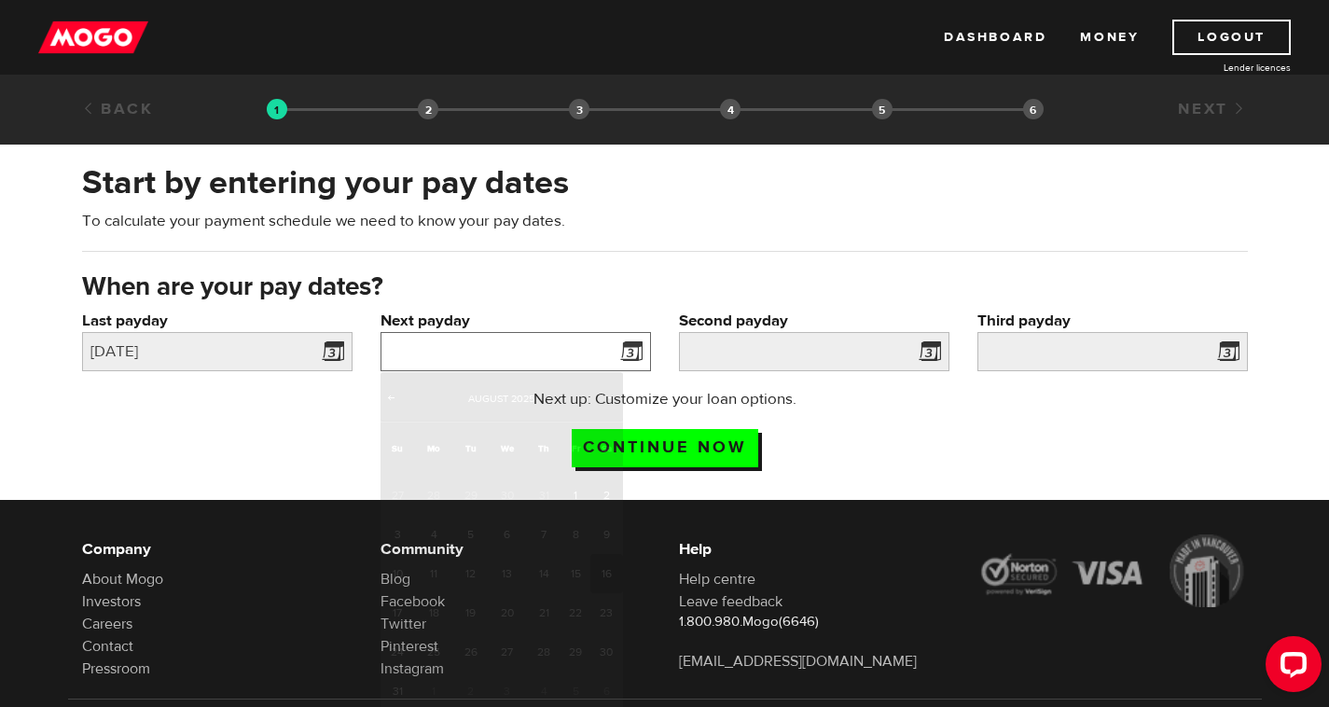
click at [441, 366] on input "Next payday" at bounding box center [516, 351] width 271 height 39
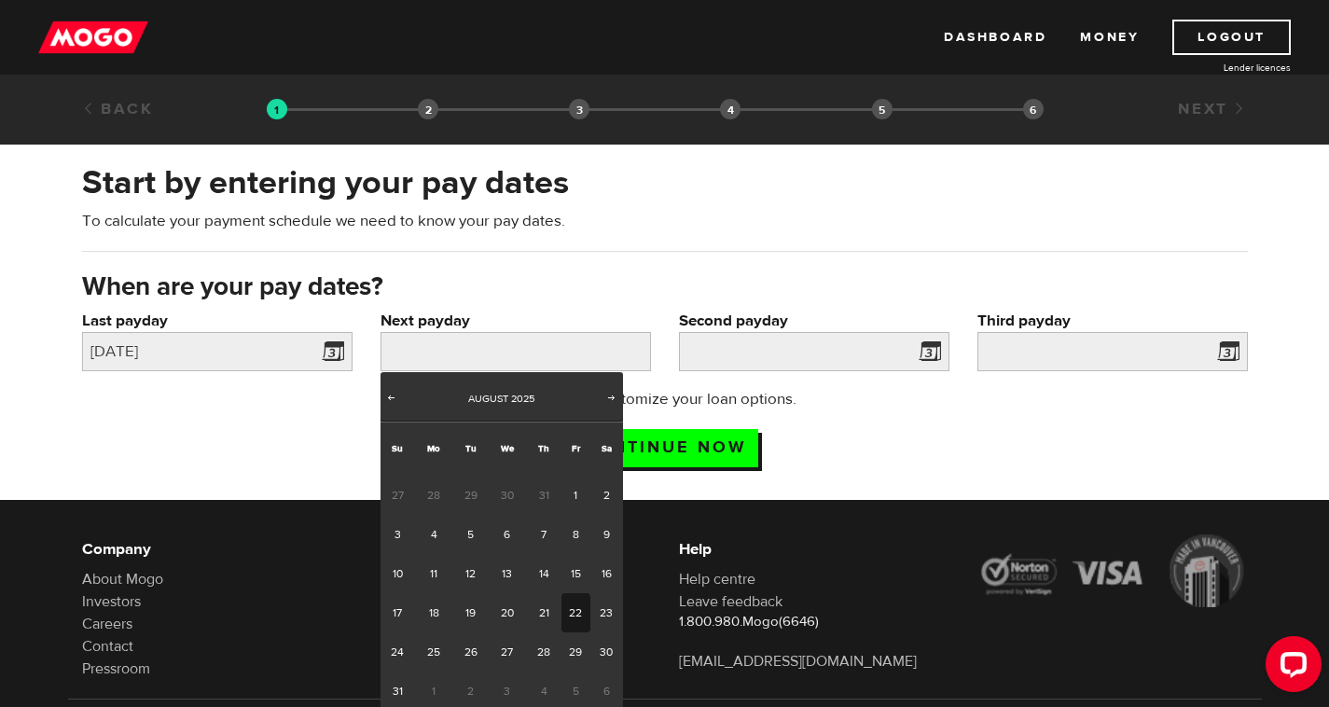
click at [572, 604] on link "22" at bounding box center [576, 612] width 29 height 39
type input "2025/08/22"
type input "2025/9/5"
type input "2025/9/19"
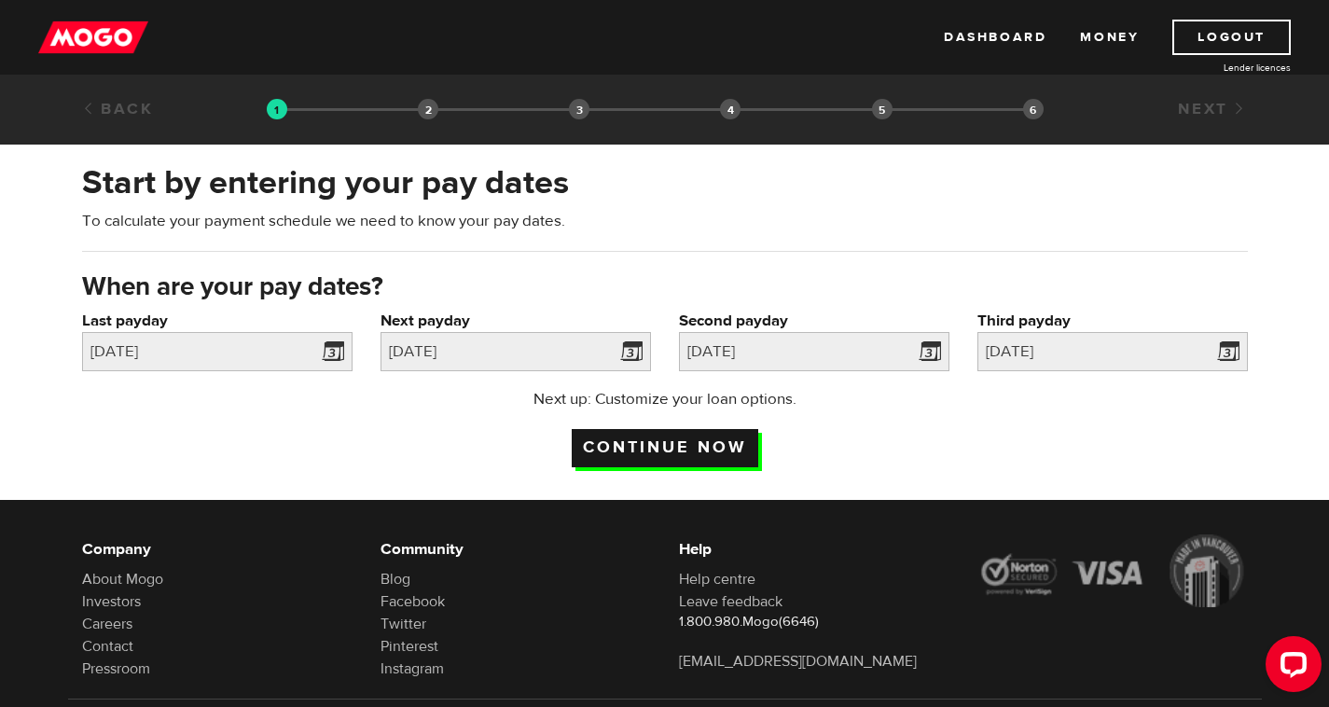
click at [740, 458] on input "Continue now" at bounding box center [665, 448] width 187 height 38
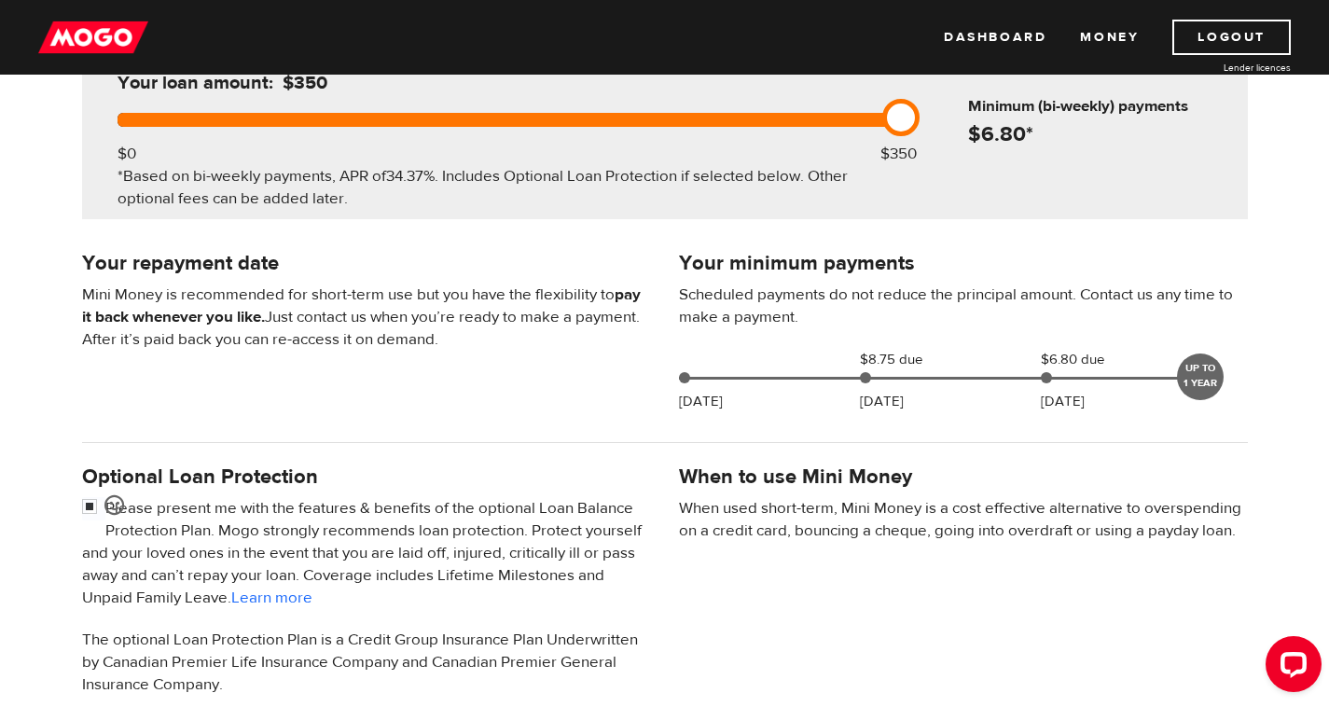
scroll to position [254, 0]
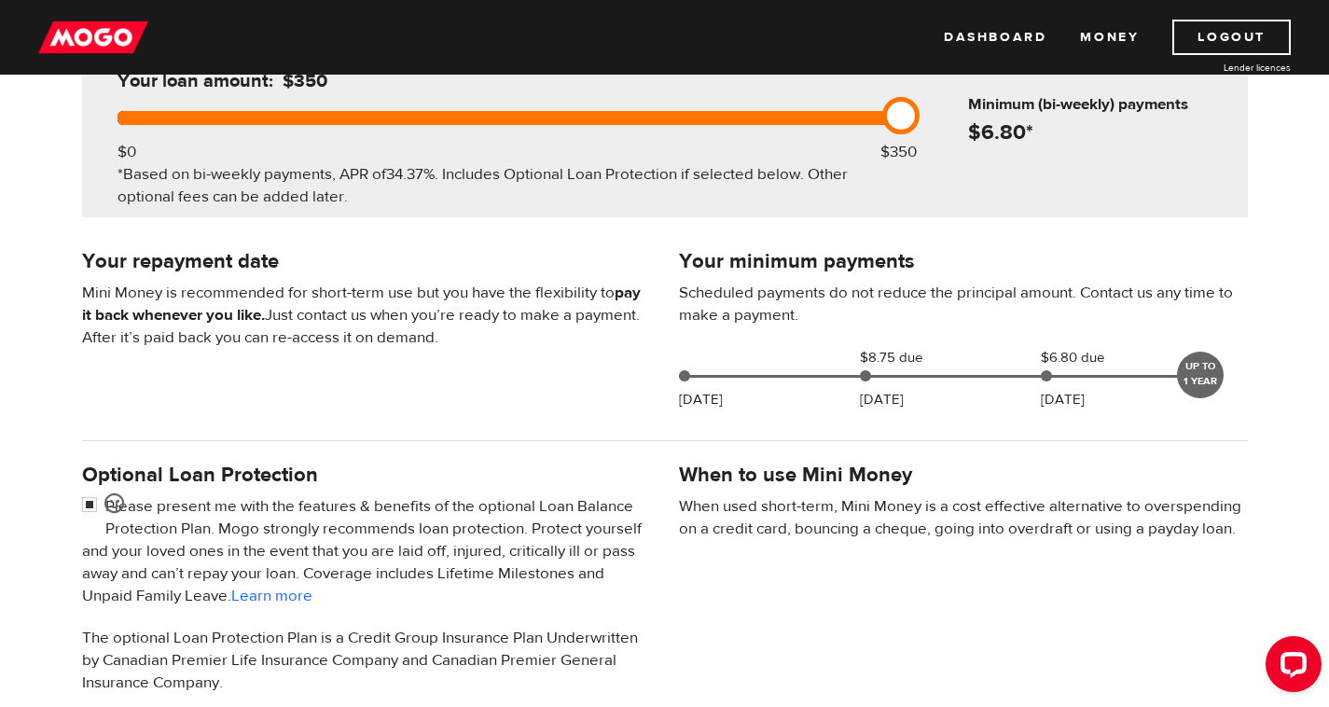
click at [792, 409] on div "Everyday Loan Don’t want this loan Your loan amount: $350 $0 $350 *Based on bi-…" at bounding box center [664, 441] width 1329 height 933
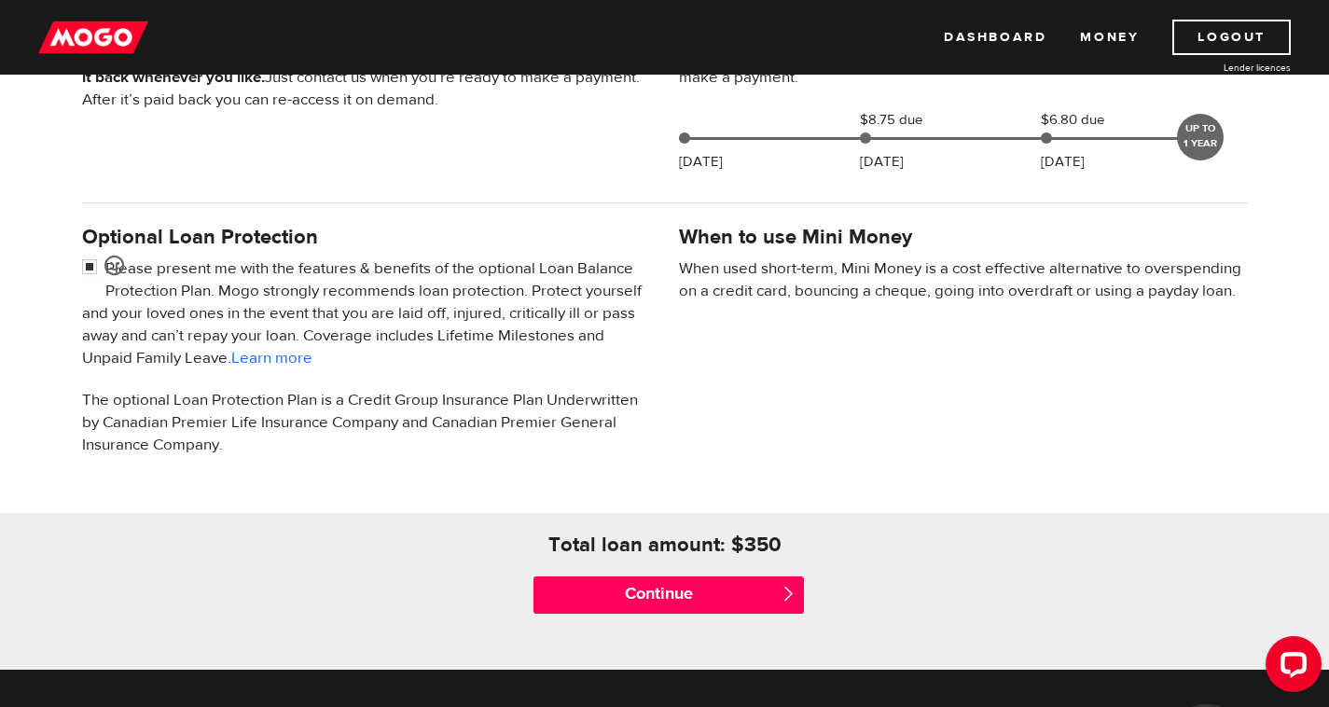
scroll to position [493, 0]
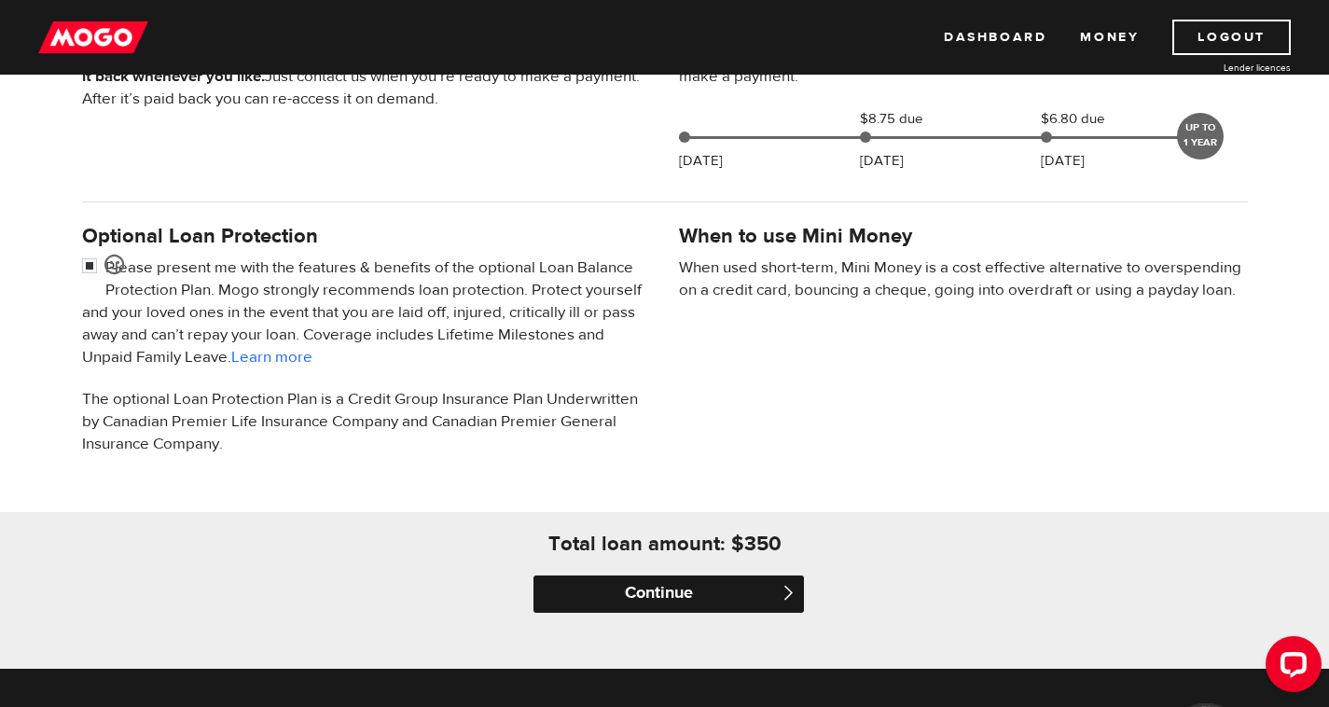
click at [660, 585] on input "Continue" at bounding box center [669, 594] width 271 height 37
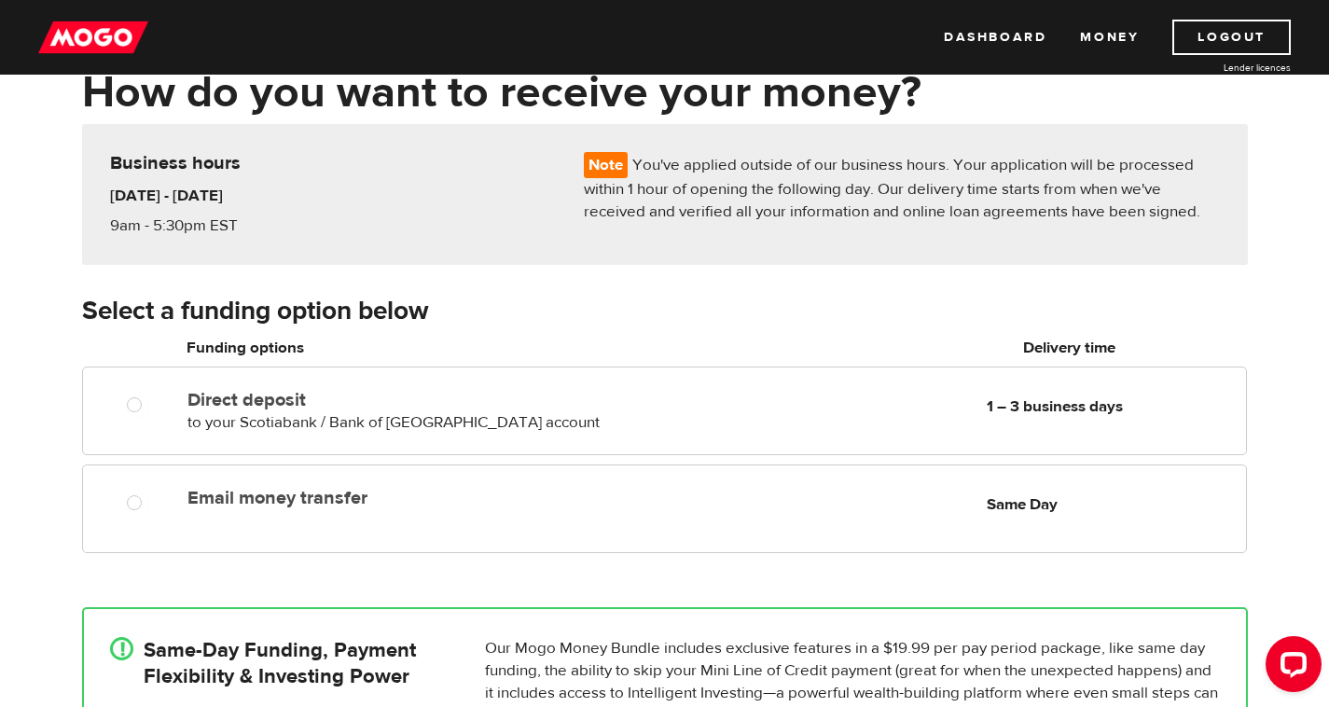
scroll to position [105, 0]
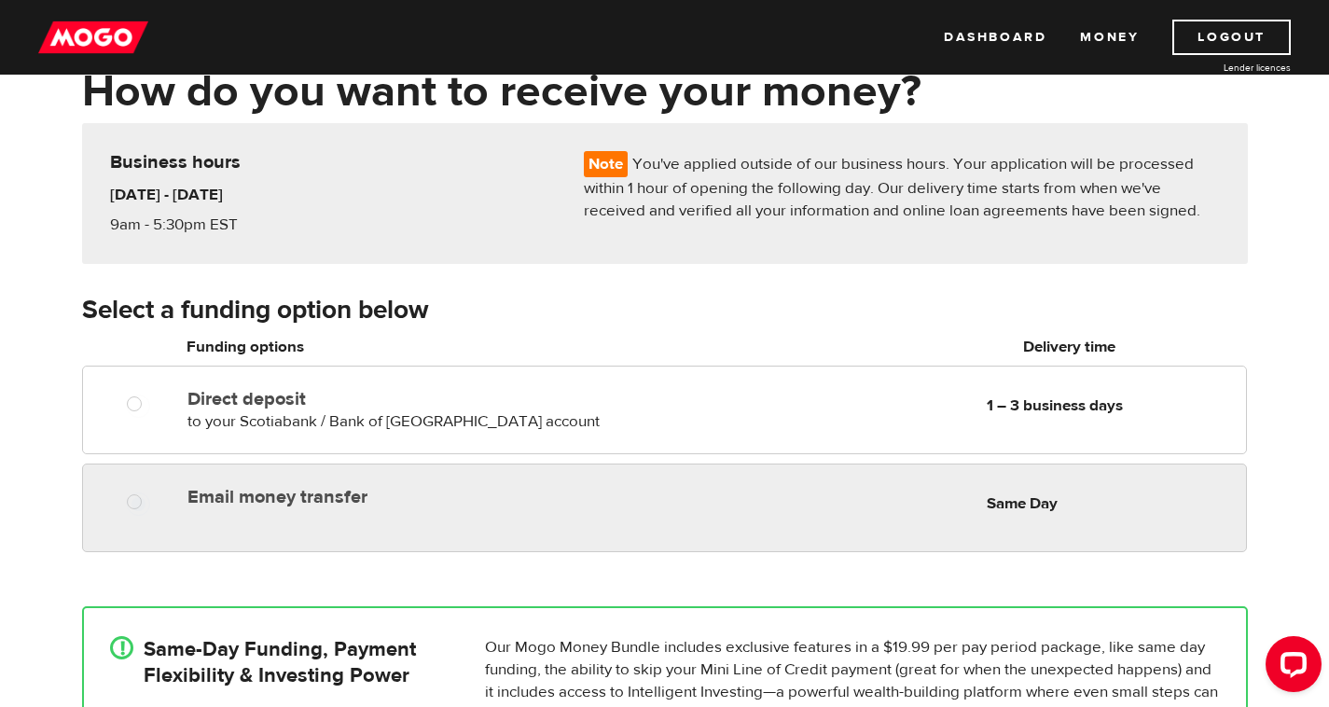
radio input "true"
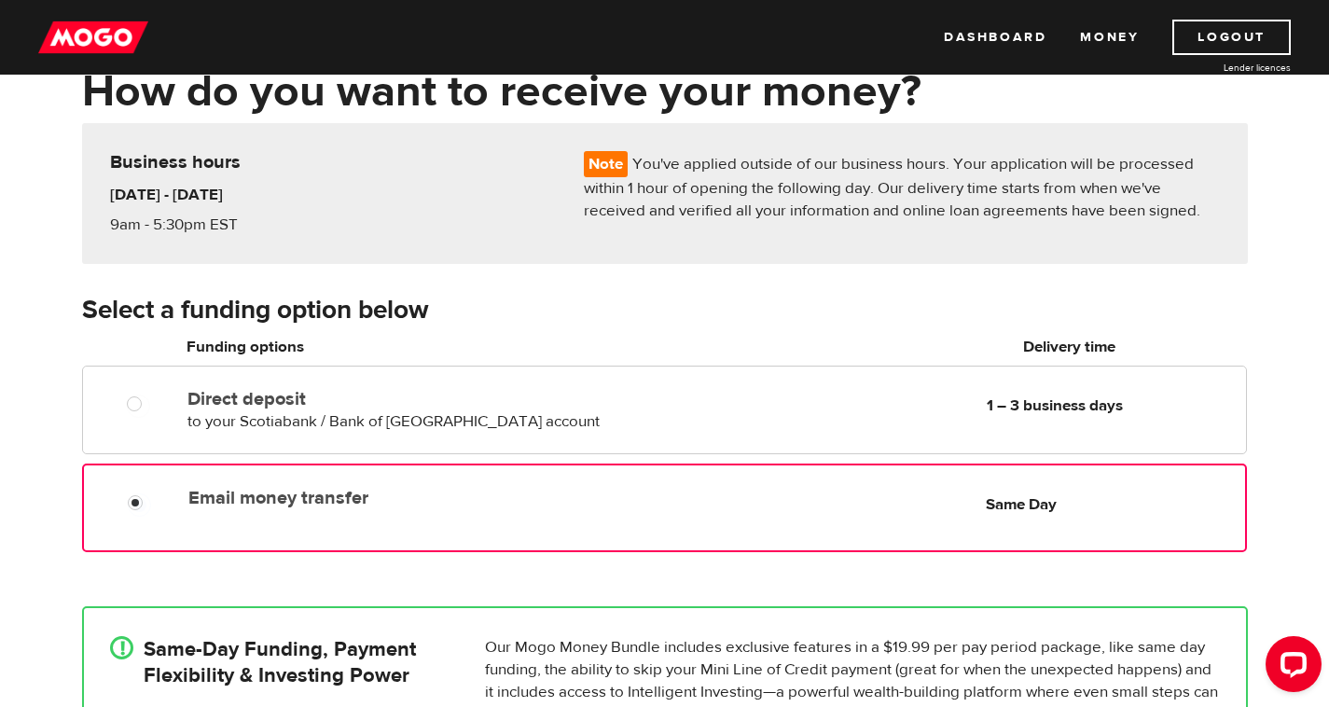
click at [684, 497] on div "Email money transfer Delivery in Same Day Same Day" at bounding box center [712, 498] width 1063 height 36
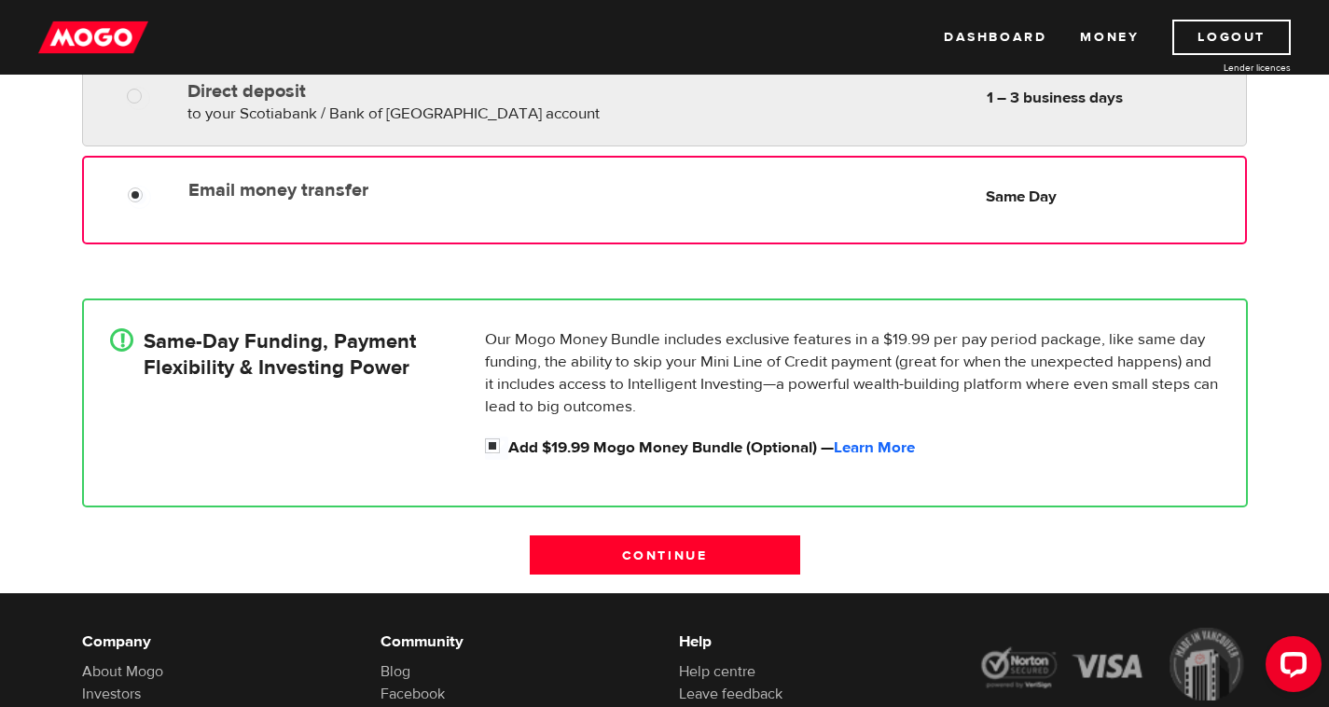
scroll to position [424, 0]
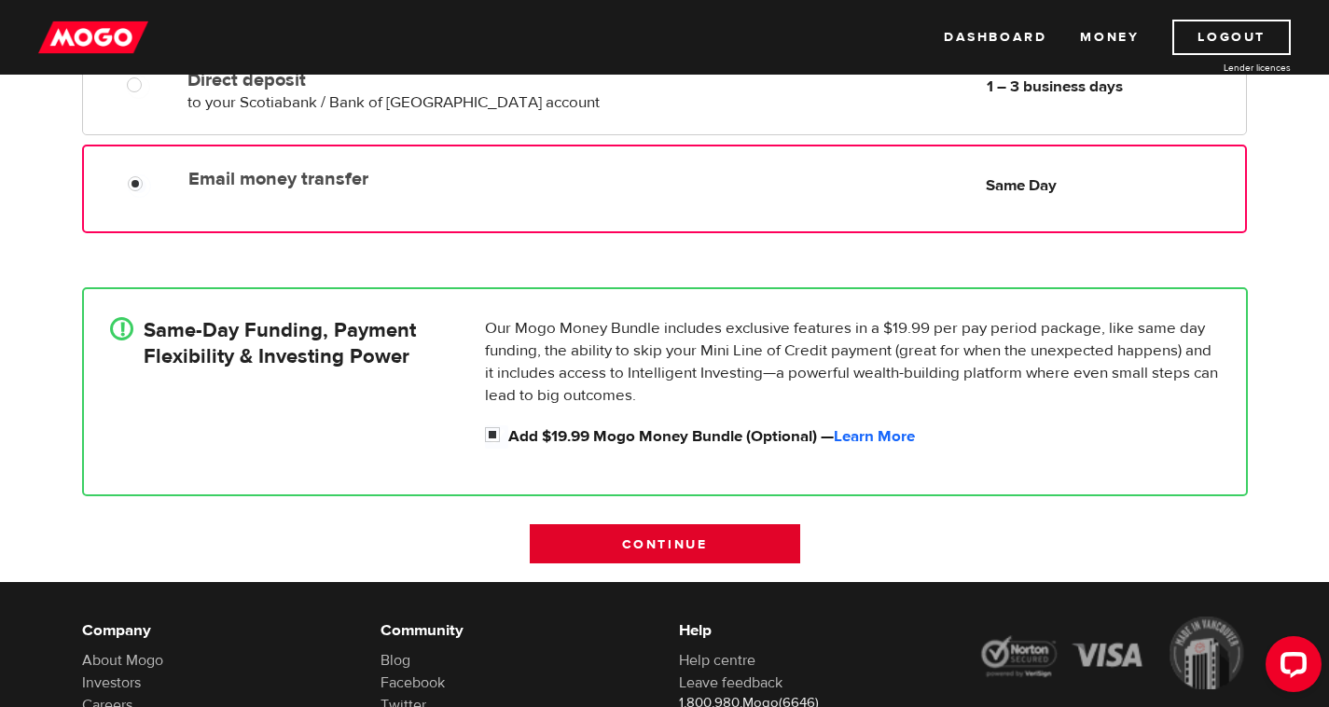
click at [658, 536] on input "Continue" at bounding box center [665, 543] width 271 height 39
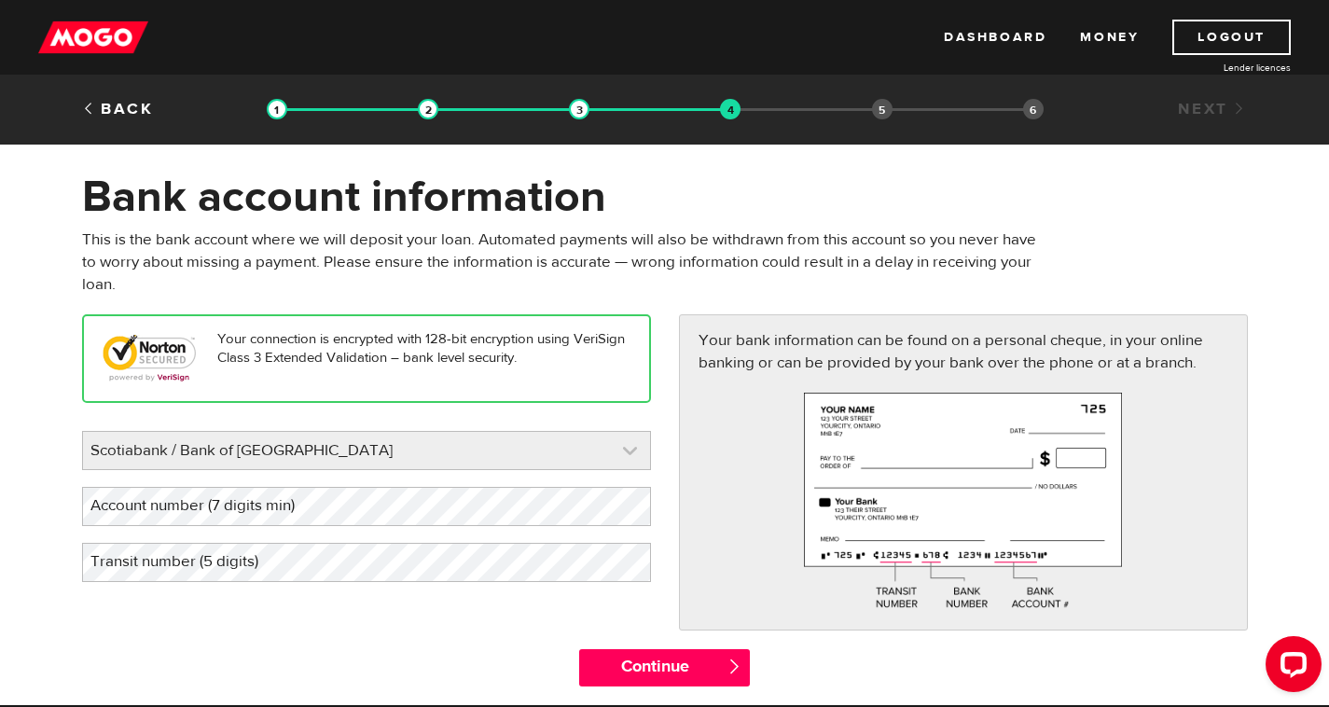
click at [594, 454] on link at bounding box center [366, 450] width 567 height 37
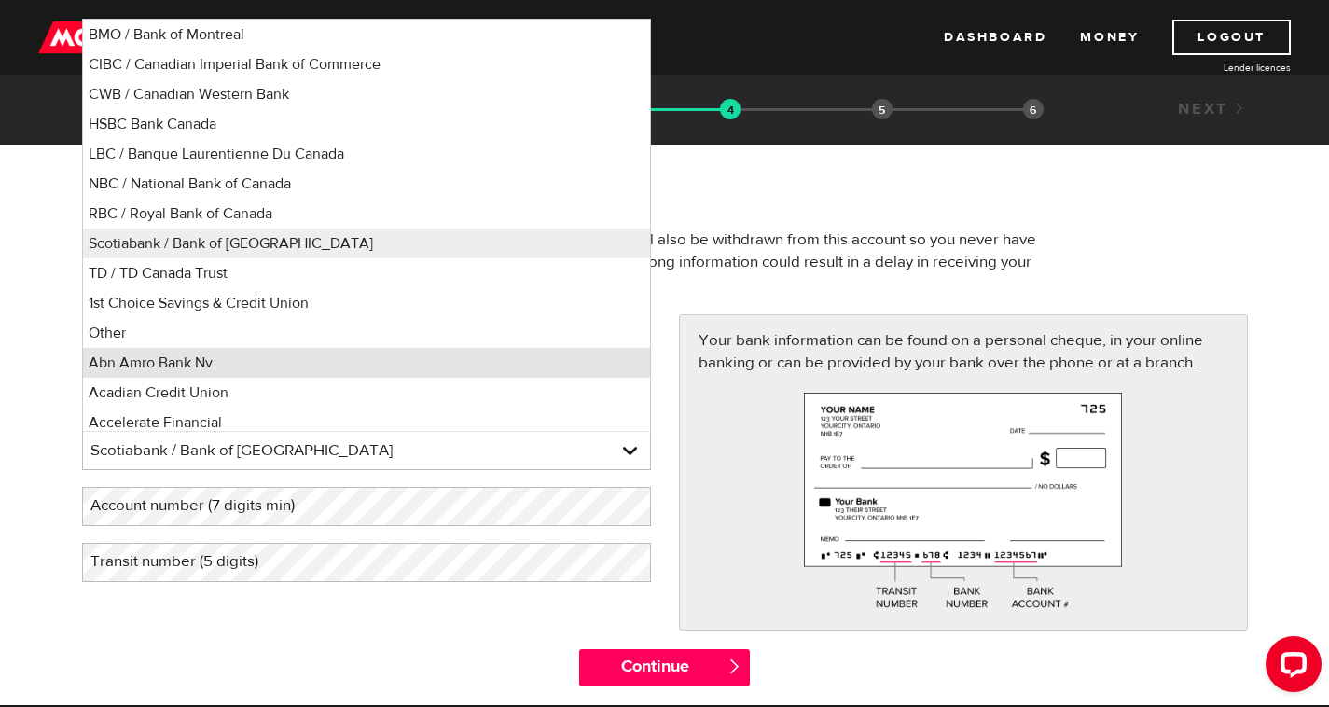
scroll to position [7, 0]
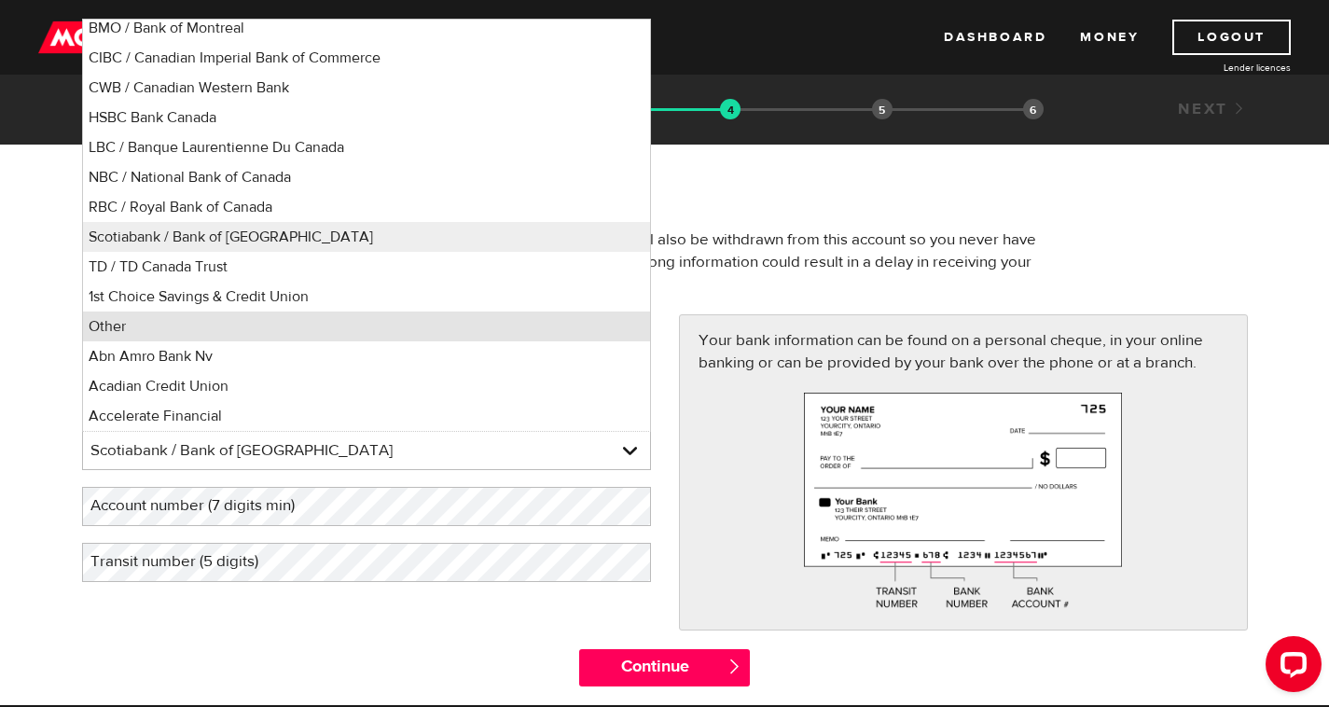
click at [582, 315] on li "Other" at bounding box center [366, 327] width 567 height 30
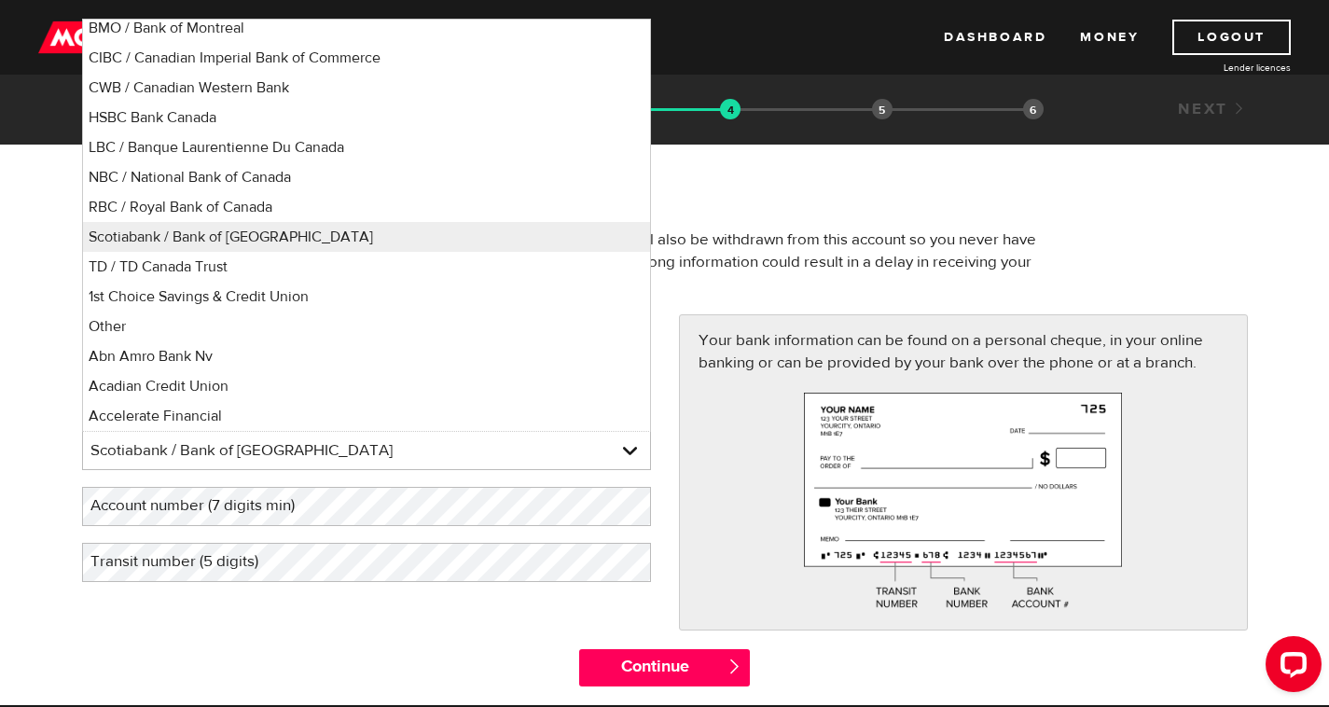
select select "0"
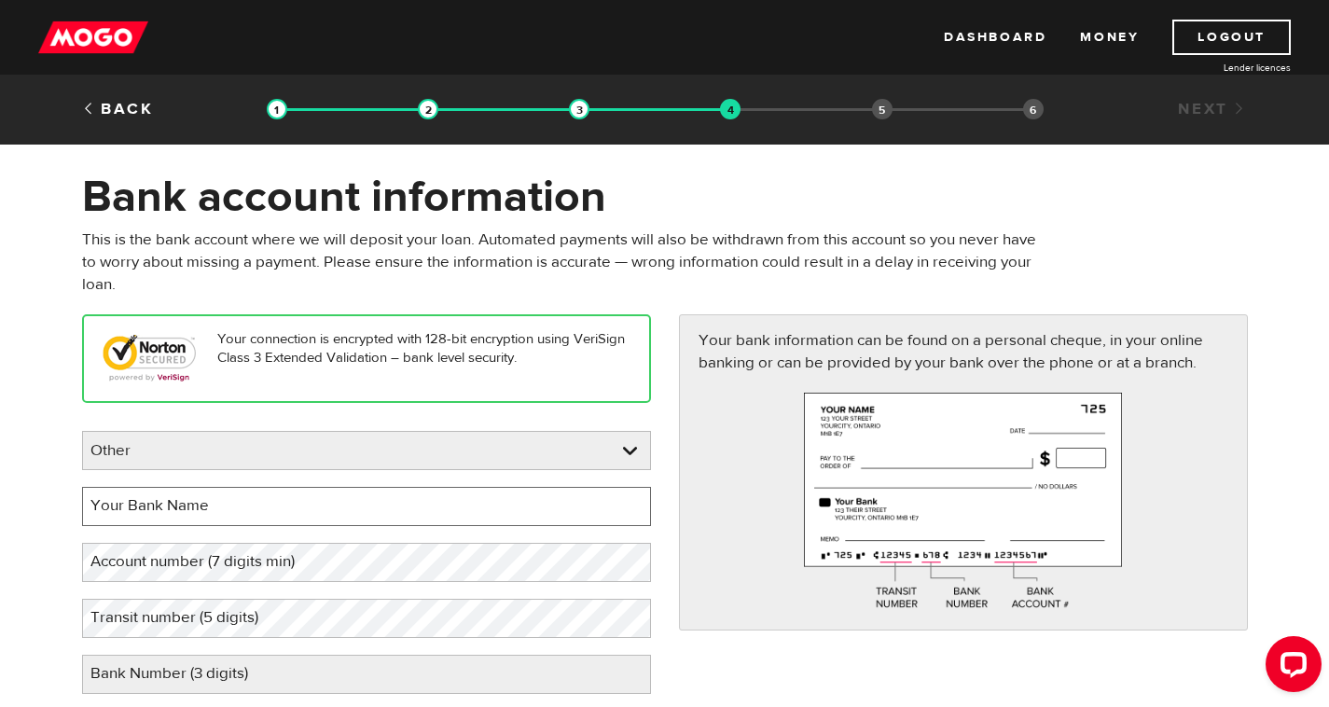
click at [519, 493] on input "Your Bank Name" at bounding box center [366, 506] width 569 height 39
type input "Tangerine"
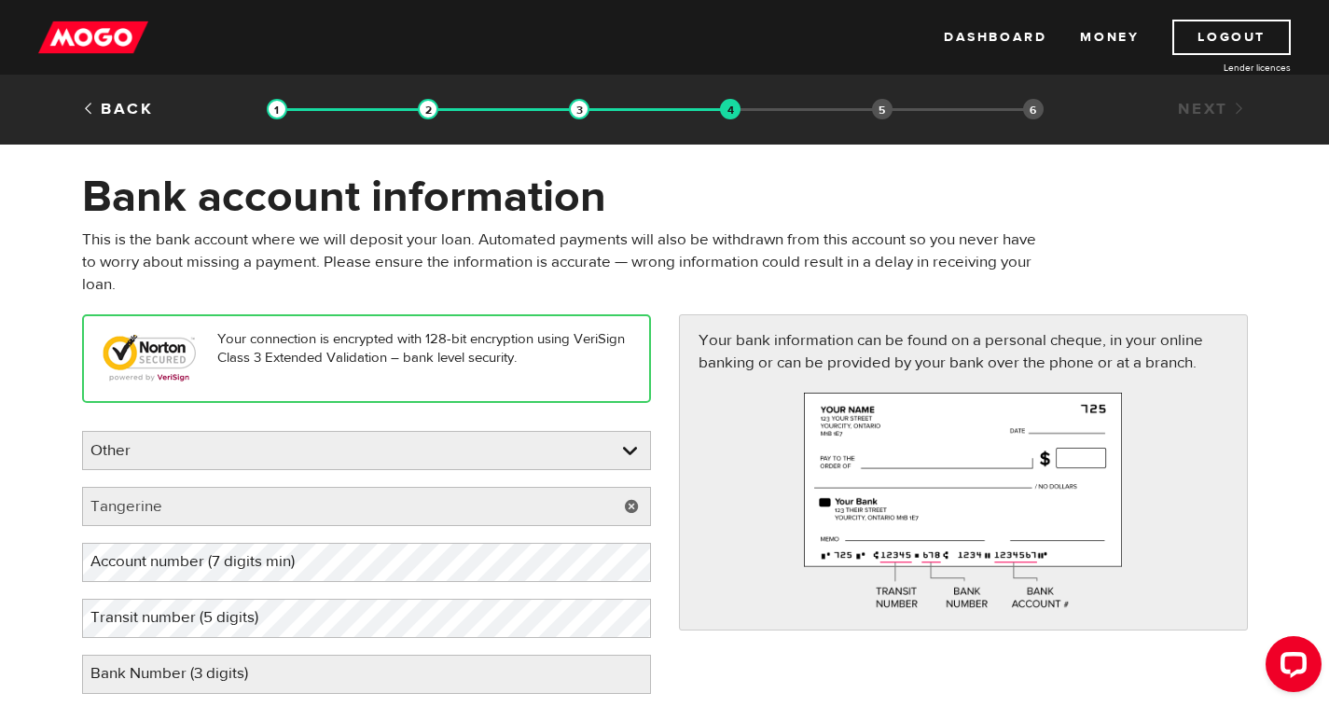
click at [331, 580] on label "Account number (7 digits min)" at bounding box center [207, 562] width 251 height 38
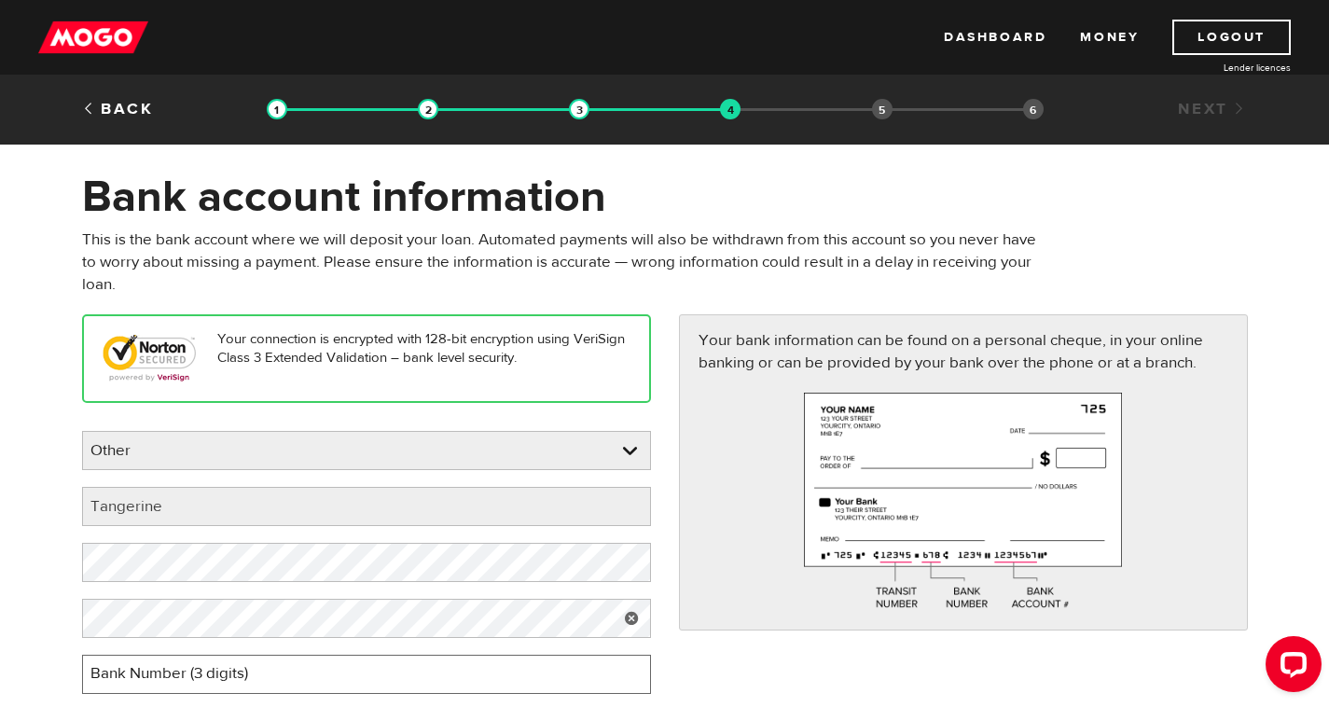
click at [332, 668] on input "Bank Number (3 digits)" at bounding box center [366, 674] width 569 height 39
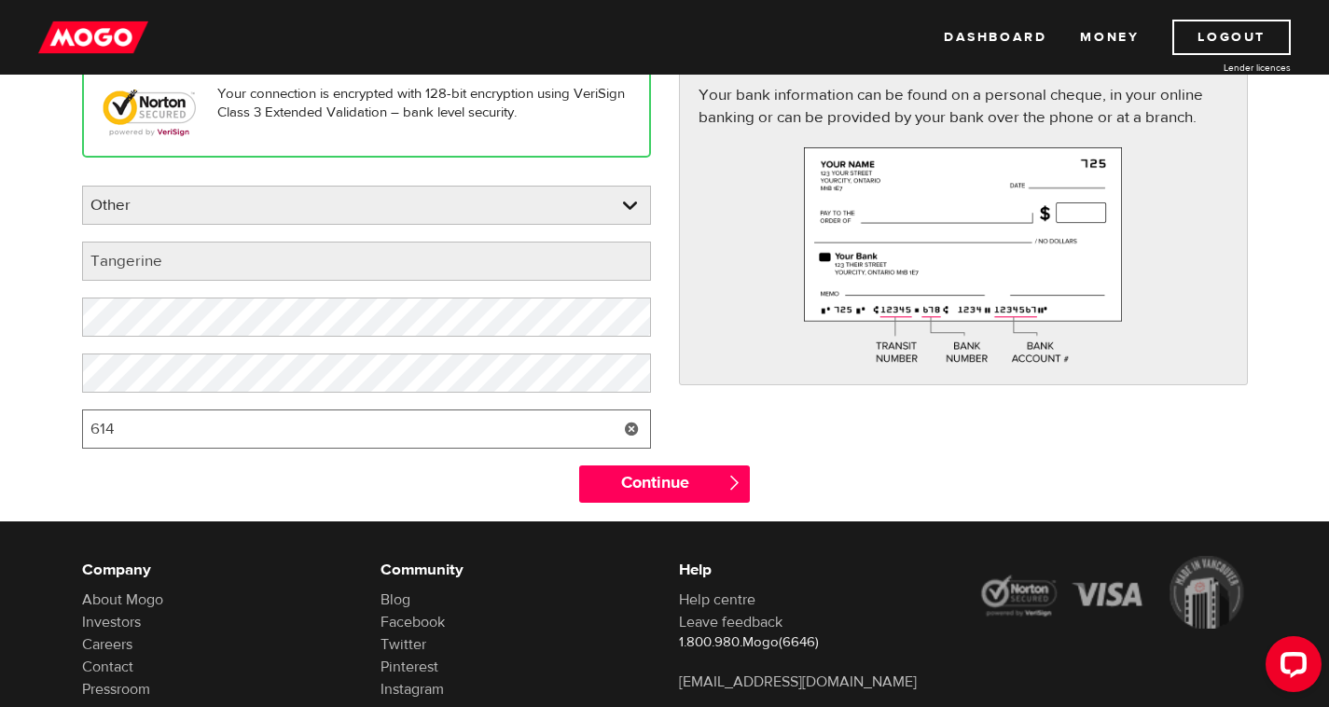
scroll to position [287, 0]
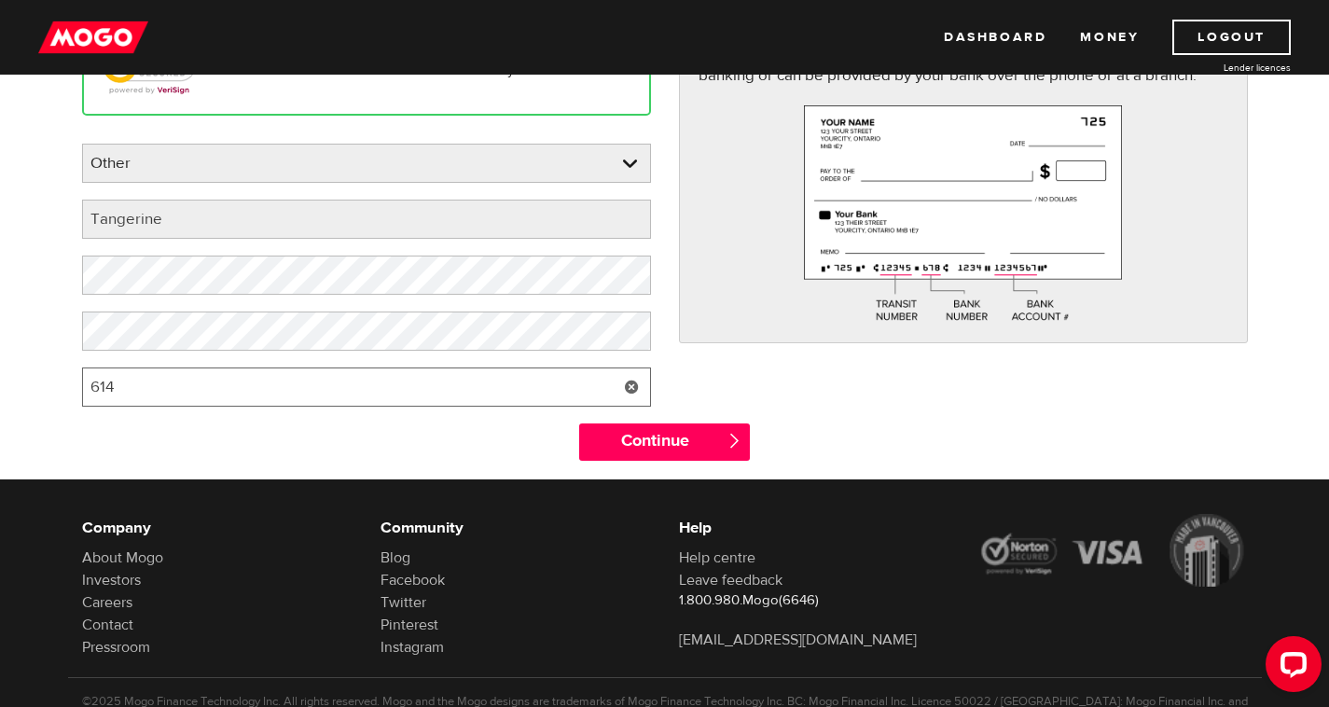
type input "614"
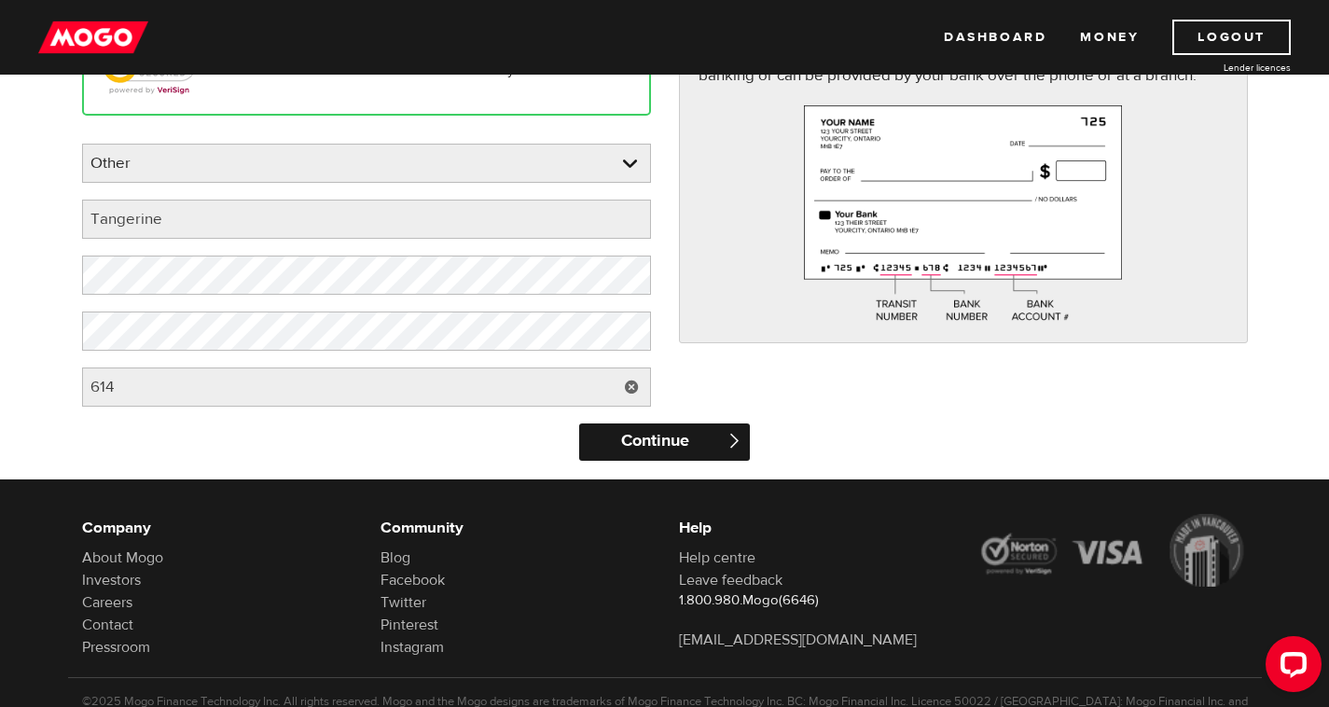
drag, startPoint x: 685, startPoint y: 463, endPoint x: 688, endPoint y: 448, distance: 15.4
click at [688, 448] on div "Continue " at bounding box center [664, 452] width 199 height 56
click at [688, 448] on input "Continue" at bounding box center [664, 442] width 171 height 37
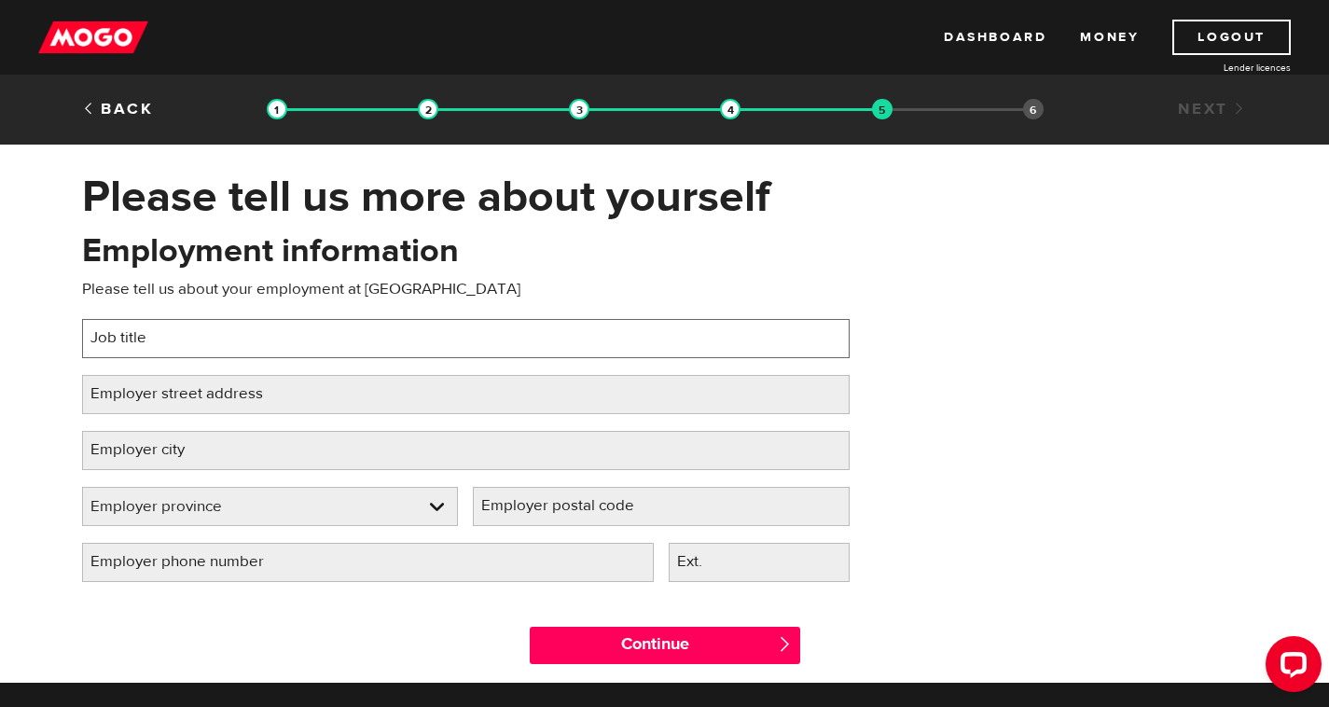
click at [645, 354] on input "Job title" at bounding box center [466, 338] width 768 height 39
type input "Customer Service Rep"
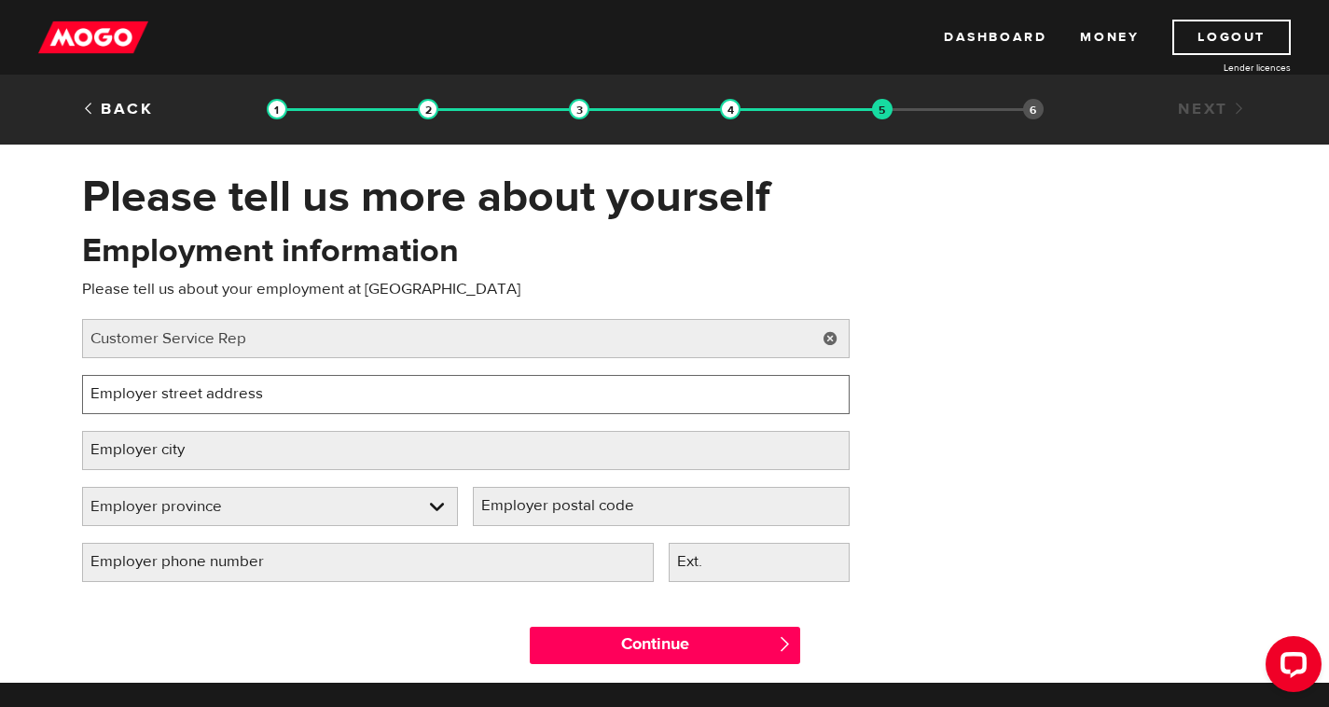
click at [612, 402] on input "Employer street address" at bounding box center [466, 394] width 768 height 39
type input "4250 Canada Way"
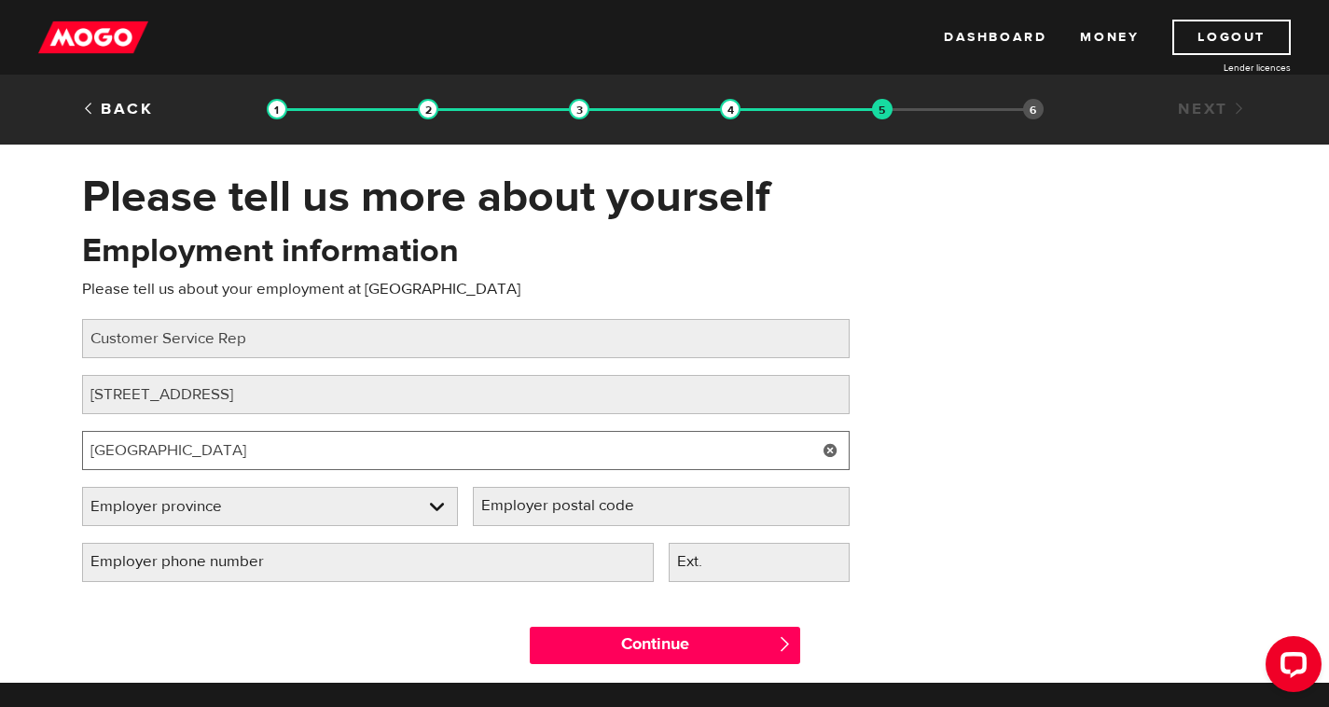
type input "Vancouver3"
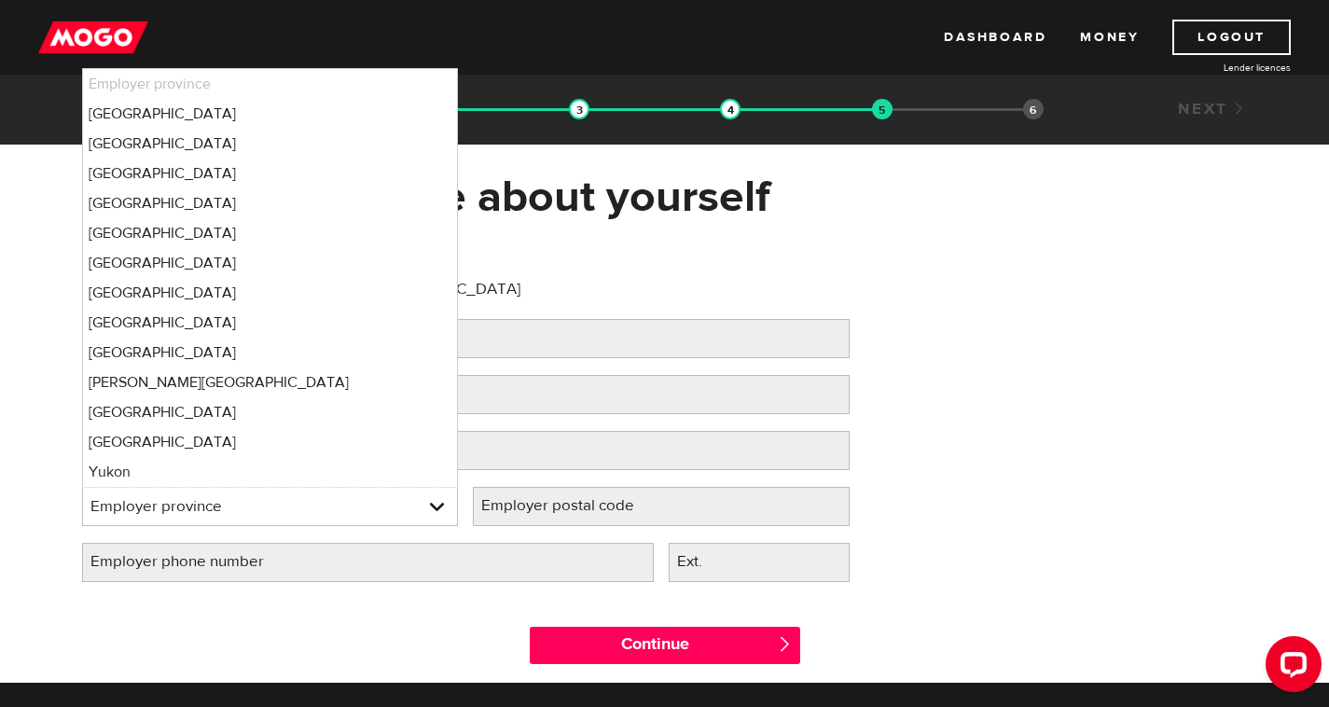
select select "BC"
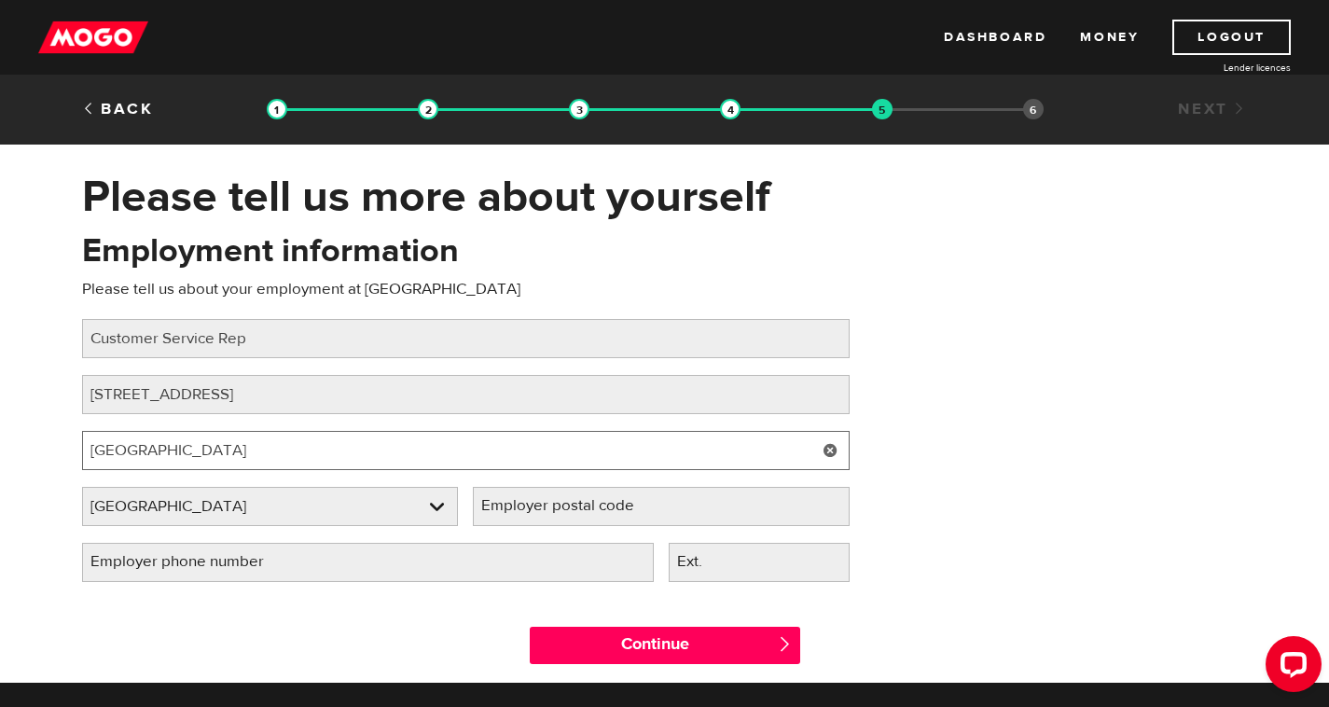
click at [505, 466] on input "Vancouver3" at bounding box center [466, 450] width 768 height 39
type input "Vancouver"
click at [586, 517] on label "Employer postal code" at bounding box center [573, 506] width 200 height 38
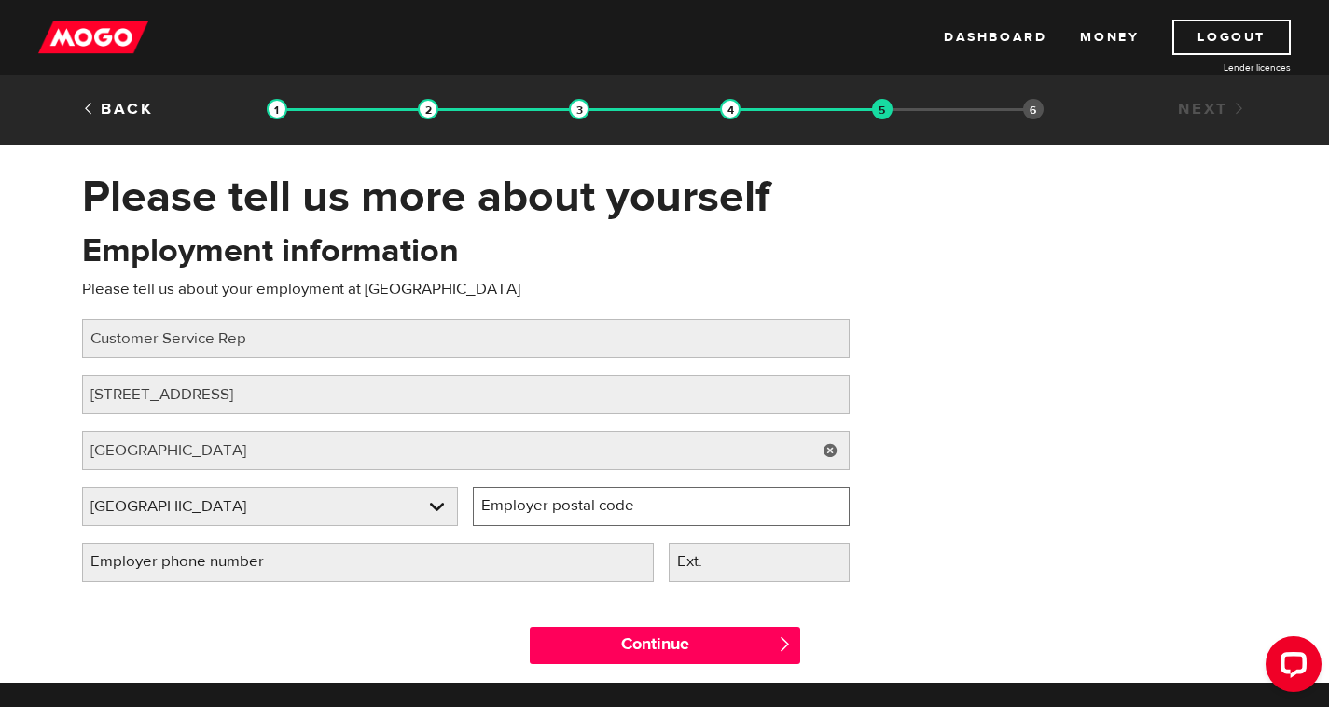
click at [586, 517] on input "Employer postal code" at bounding box center [661, 506] width 377 height 39
paste input "V5G 4W6"
type input "V5G 4W6"
drag, startPoint x: 477, startPoint y: 584, endPoint x: 480, endPoint y: 565, distance: 18.9
click at [480, 565] on div "Employer phone number Please fill in your employer's phone number" at bounding box center [368, 571] width 587 height 56
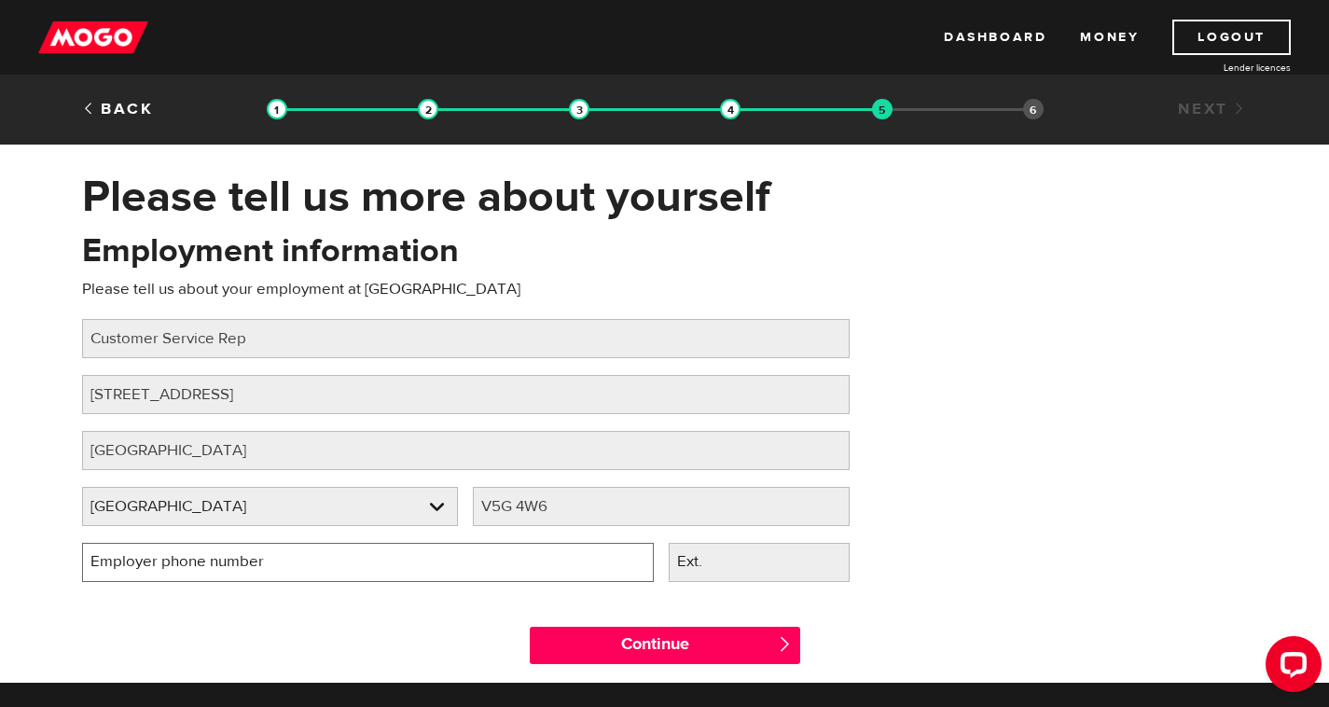
click at [480, 565] on input "Employer phone number" at bounding box center [368, 562] width 572 height 39
type input "(604) 419-2000"
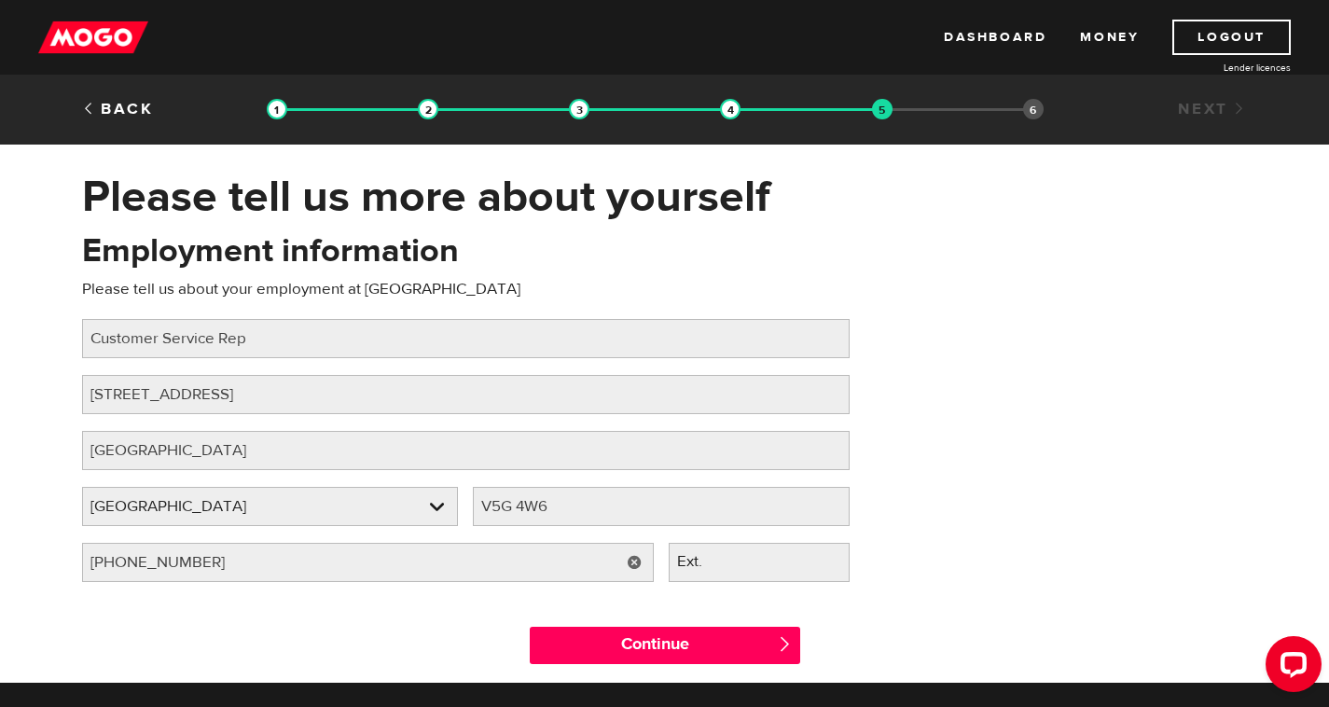
click at [632, 619] on div "Continue " at bounding box center [665, 641] width 299 height 84
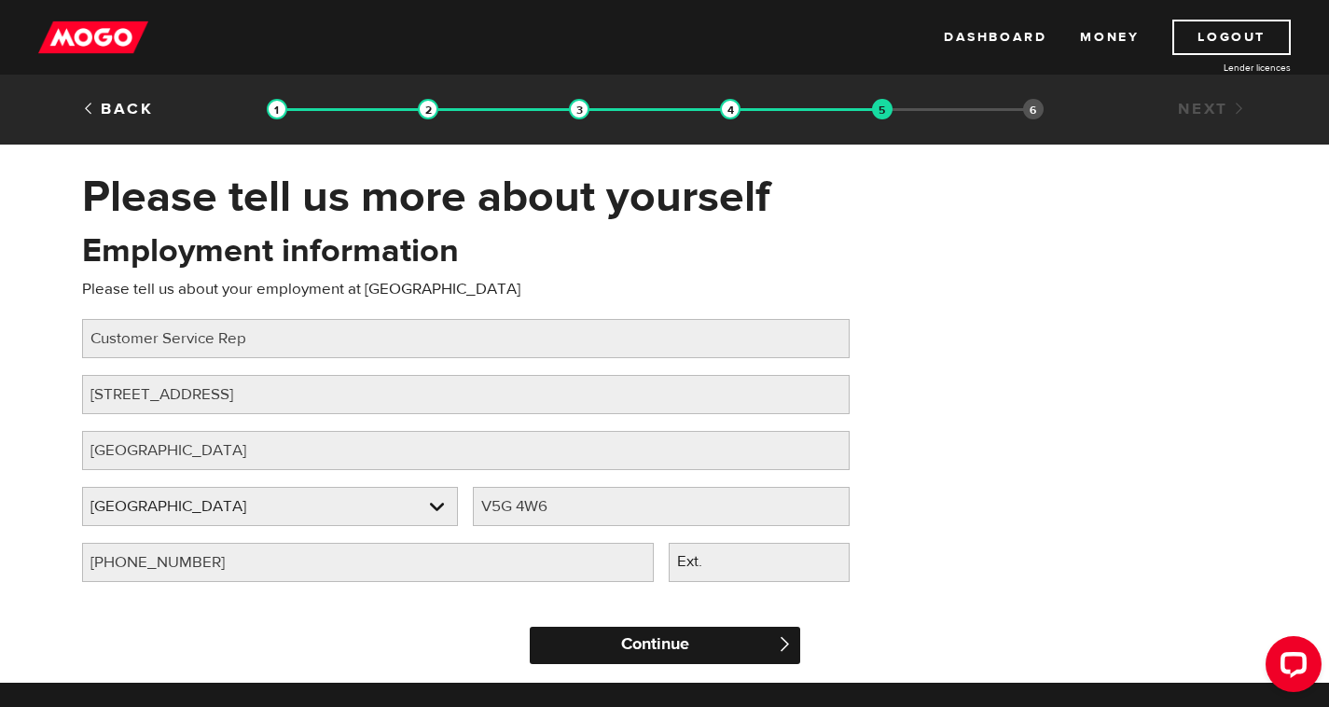
click at [628, 644] on input "Continue" at bounding box center [665, 645] width 271 height 37
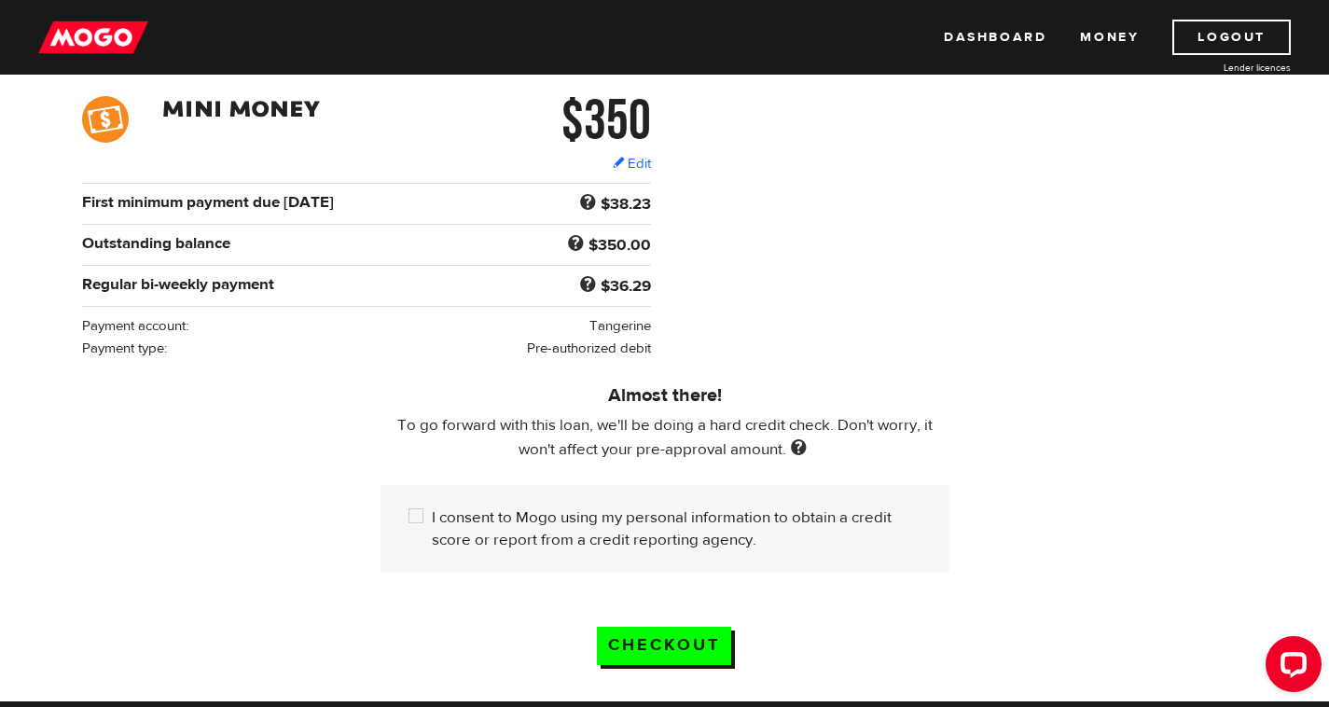
scroll to position [279, 0]
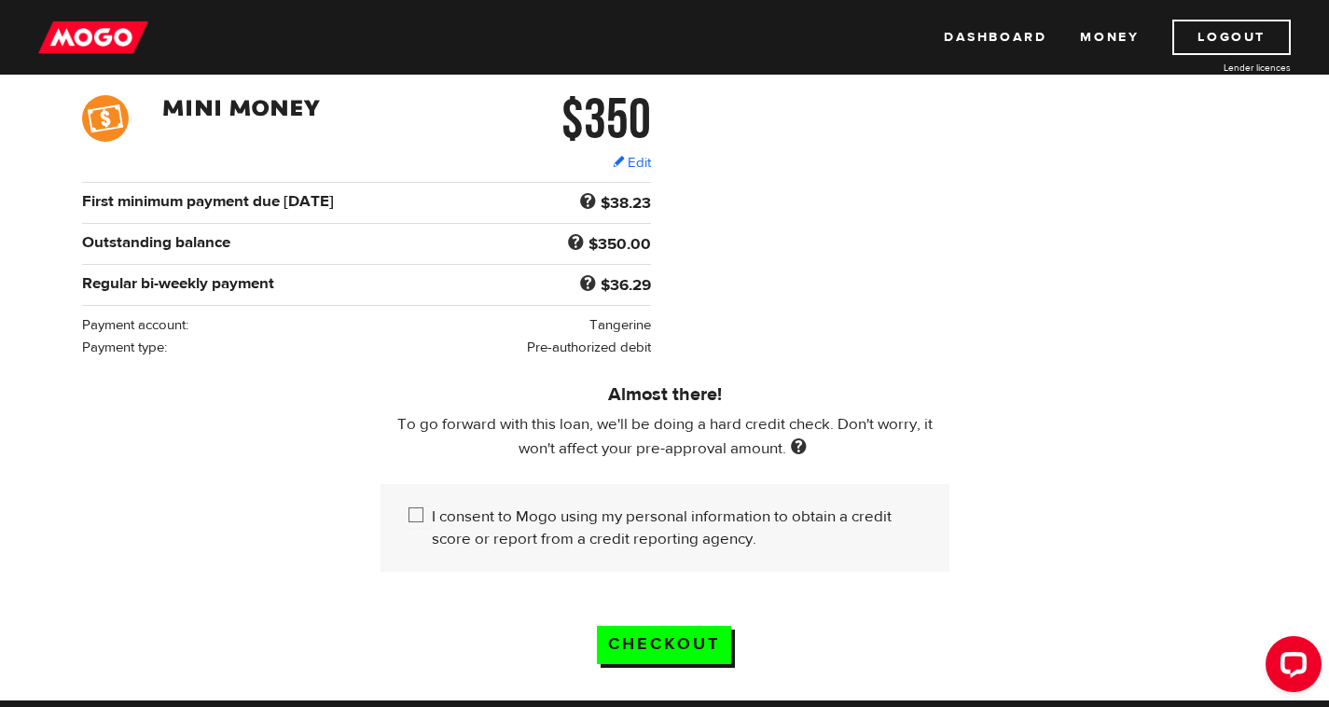
click at [600, 523] on label "I consent to Mogo using my personal information to obtain a credit score or rep…" at bounding box center [677, 528] width 490 height 45
click at [432, 523] on input "I consent to Mogo using my personal information to obtain a credit score or rep…" at bounding box center [420, 517] width 23 height 23
checkbox input "true"
click at [658, 654] on input "Checkout" at bounding box center [664, 645] width 134 height 38
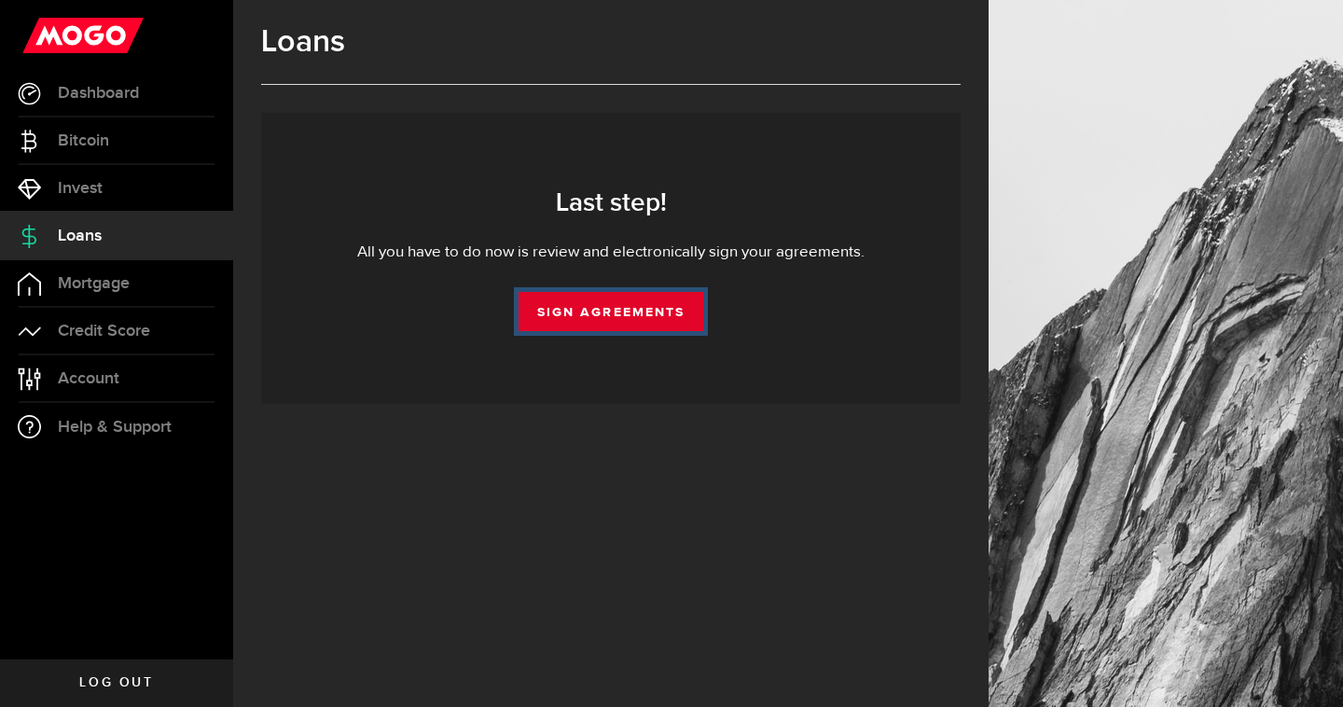
click at [556, 317] on link "Sign Agreements" at bounding box center [611, 311] width 185 height 39
